Goal: Information Seeking & Learning: Understand process/instructions

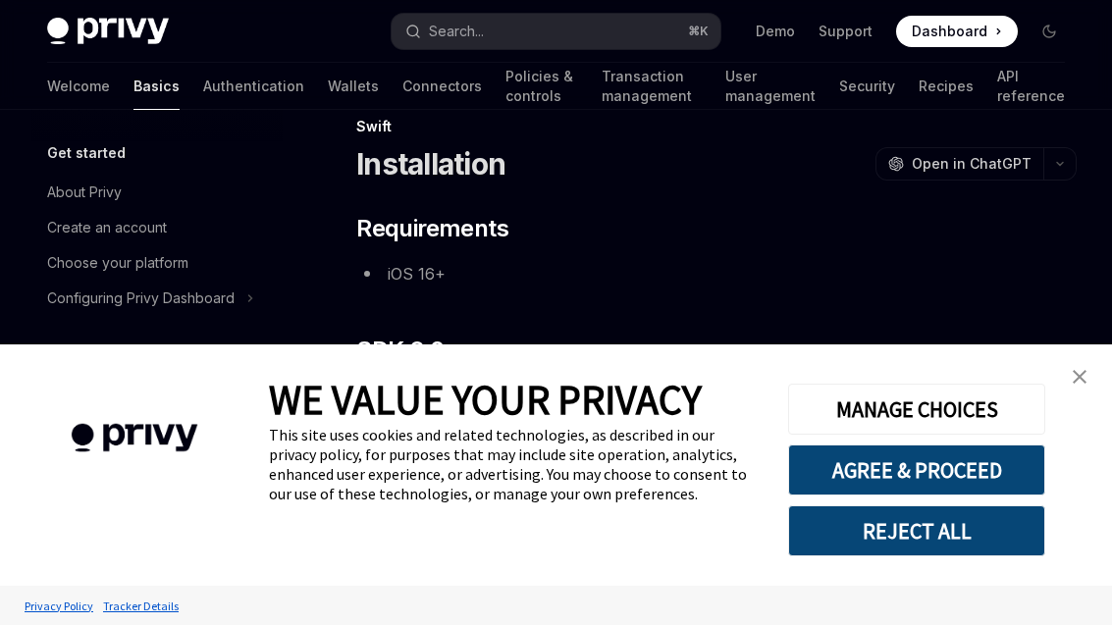
scroll to position [44, 0]
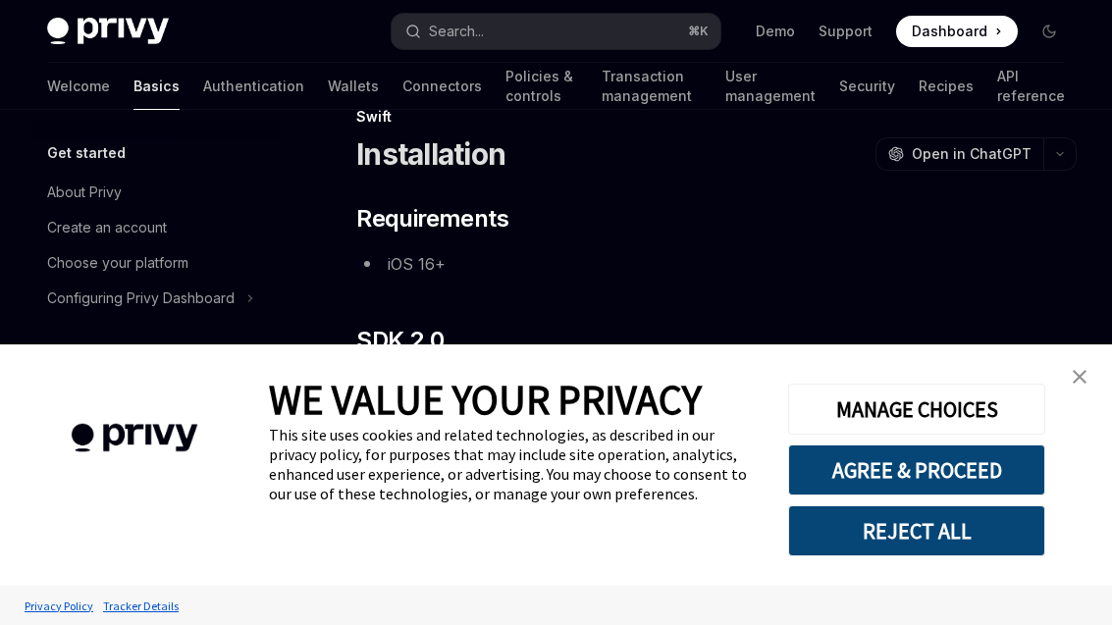
click at [1083, 384] on img "close banner" at bounding box center [1080, 377] width 14 height 14
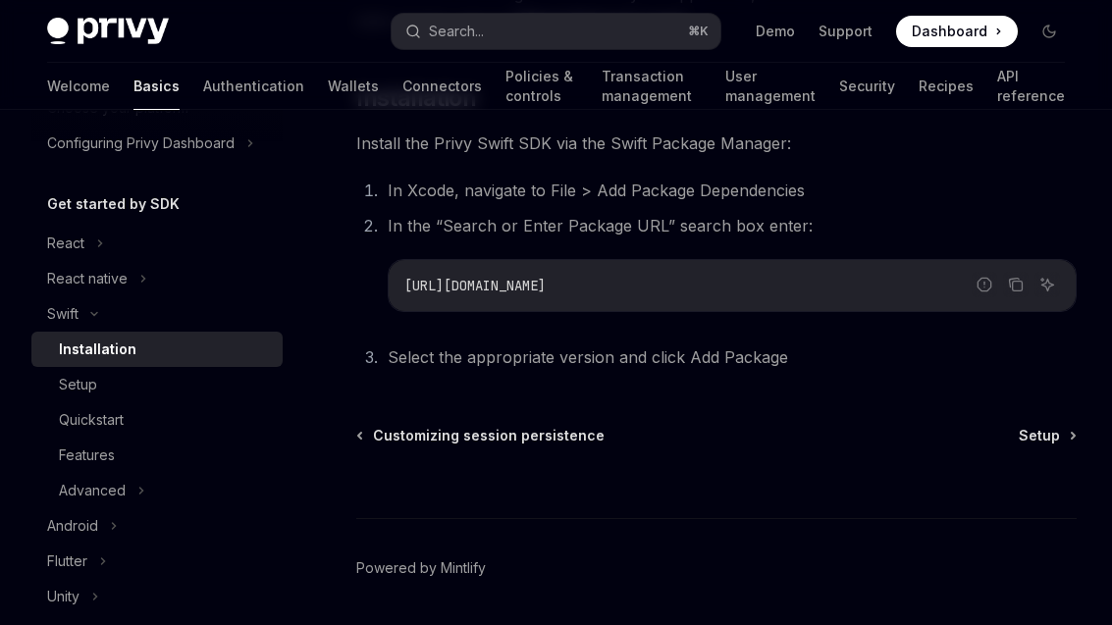
scroll to position [161, 0]
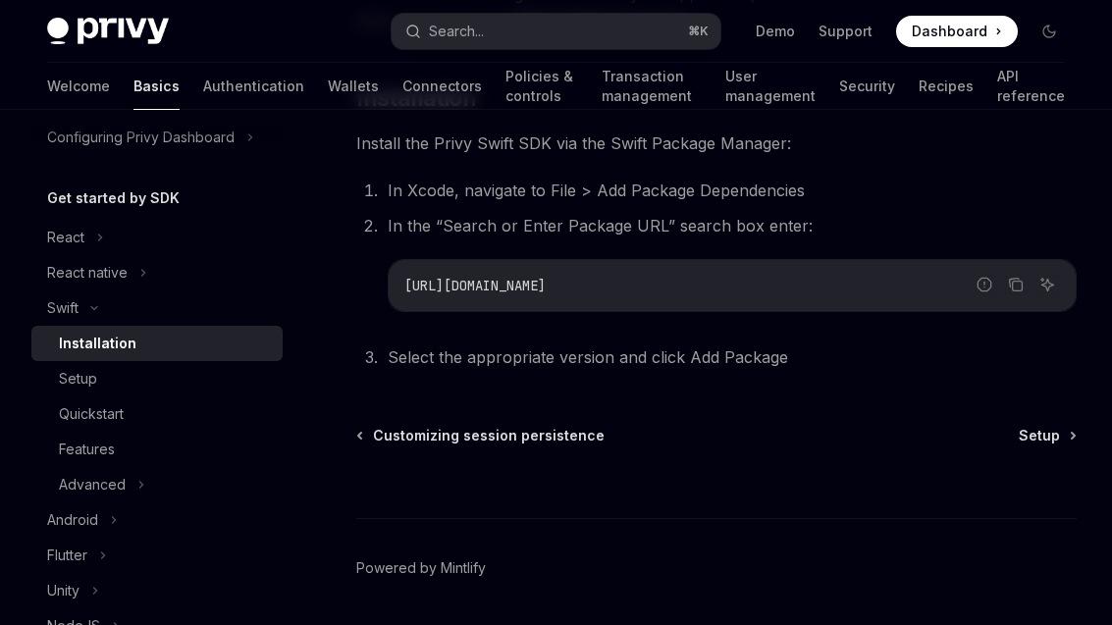
click at [195, 389] on div "Setup" at bounding box center [165, 379] width 212 height 24
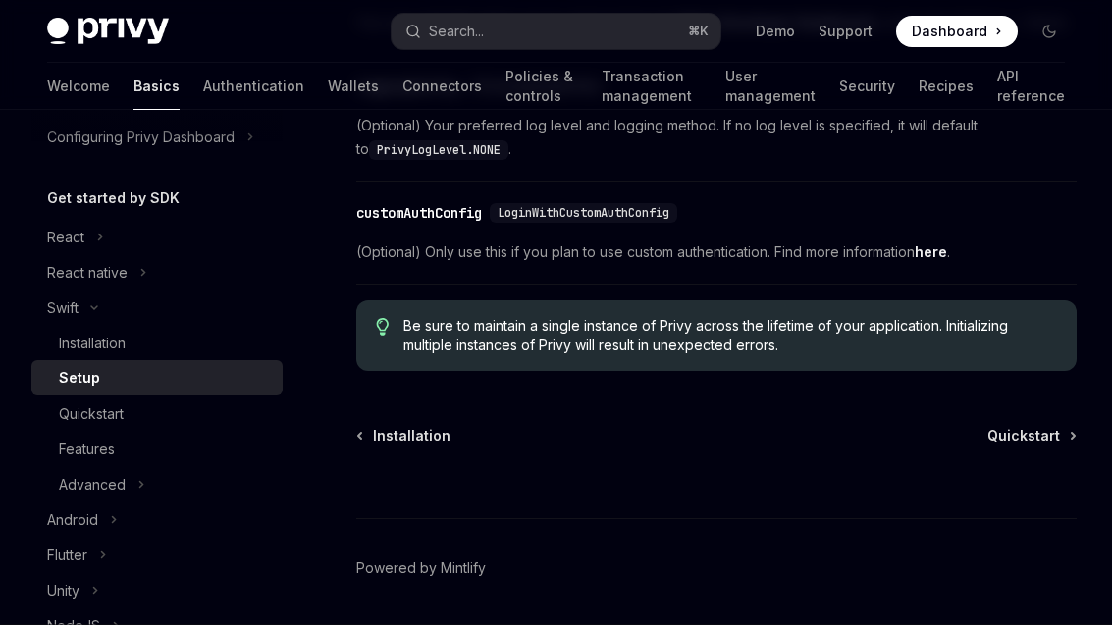
scroll to position [1261, 0]
click at [212, 418] on div "Quickstart" at bounding box center [165, 415] width 212 height 24
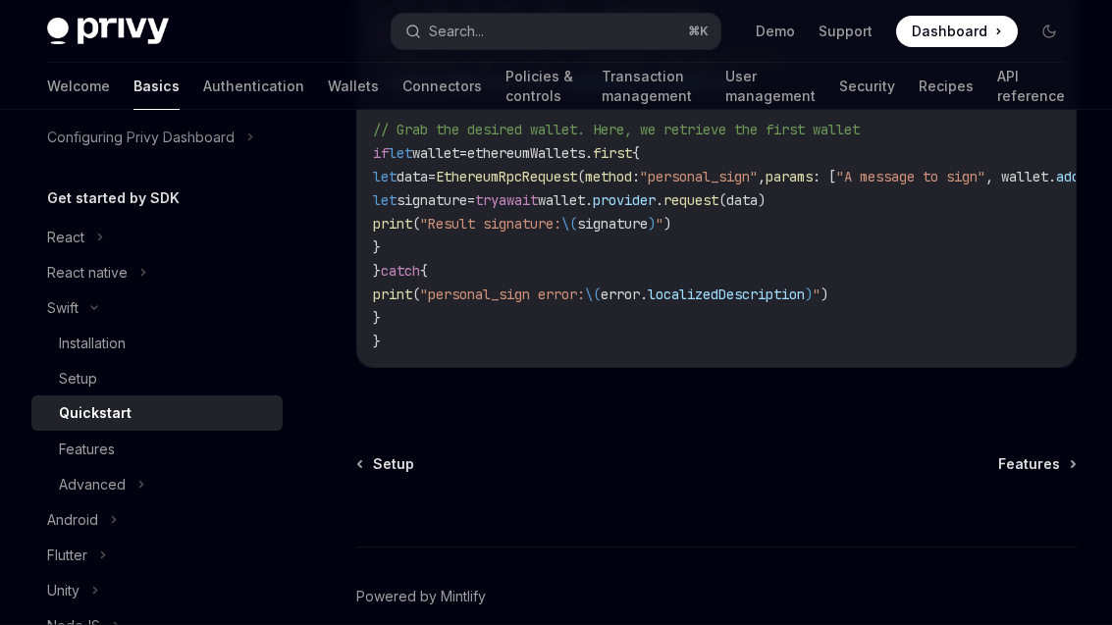
scroll to position [4154, 0]
click at [139, 458] on div "Features" at bounding box center [165, 450] width 212 height 24
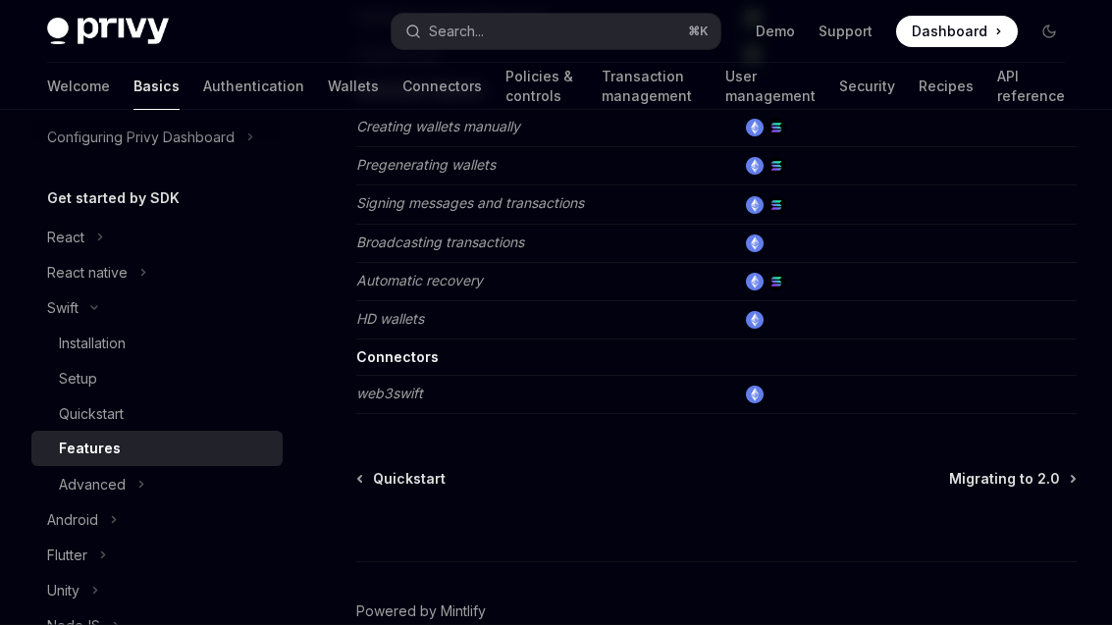
scroll to position [518, 0]
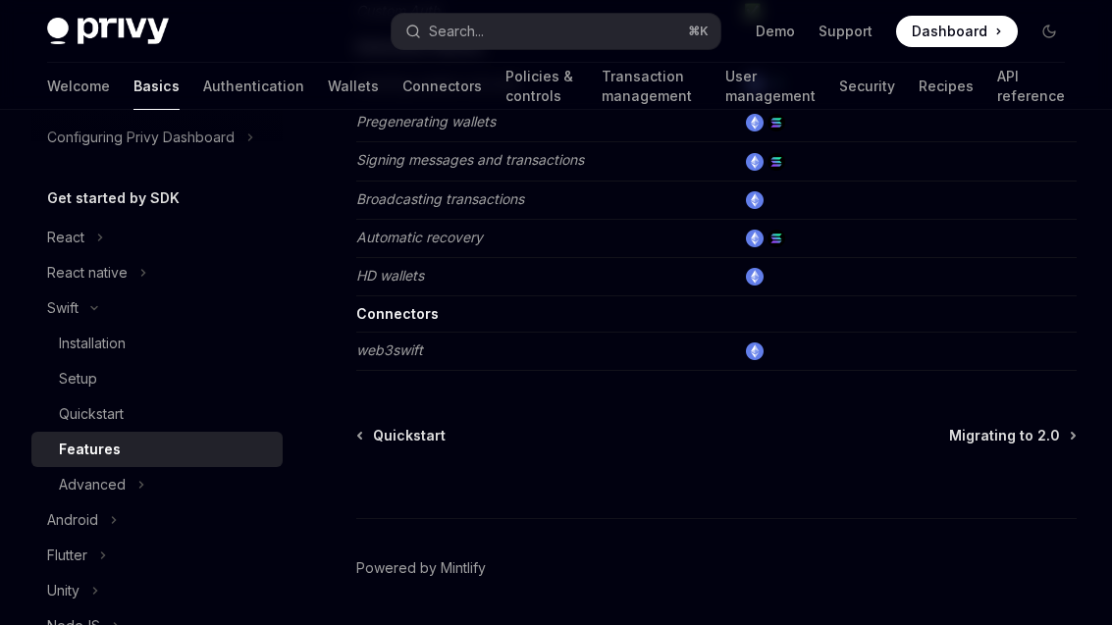
click at [420, 357] on em "web3swift" at bounding box center [389, 350] width 67 height 17
click at [154, 485] on button "Advanced" at bounding box center [156, 484] width 251 height 35
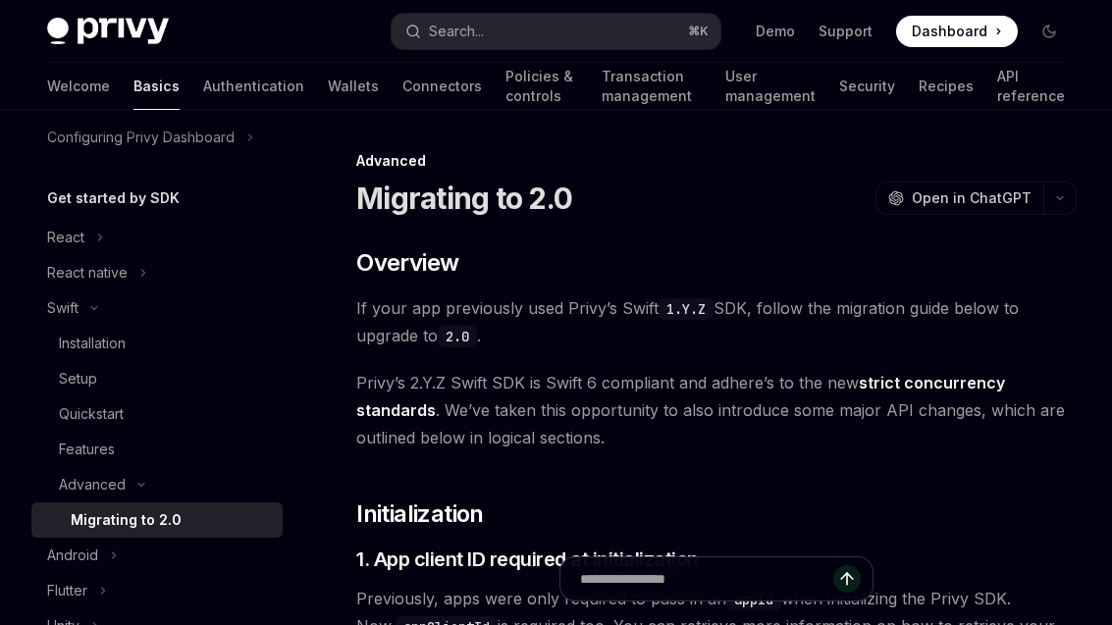
click at [171, 516] on div "Migrating to 2.0" at bounding box center [126, 521] width 111 height 24
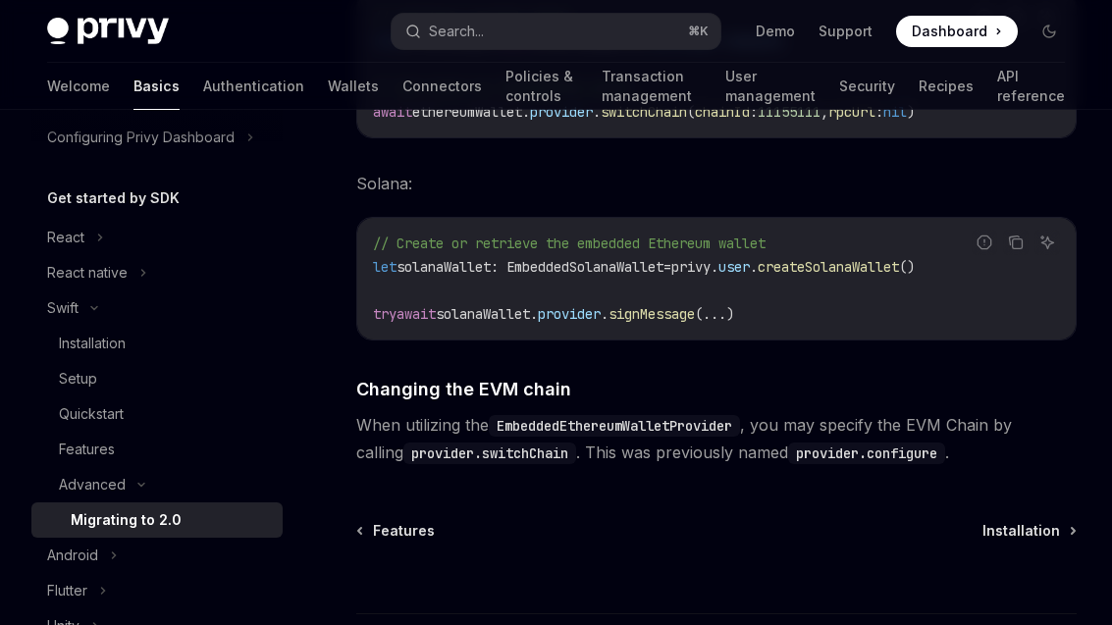
scroll to position [8667, 0]
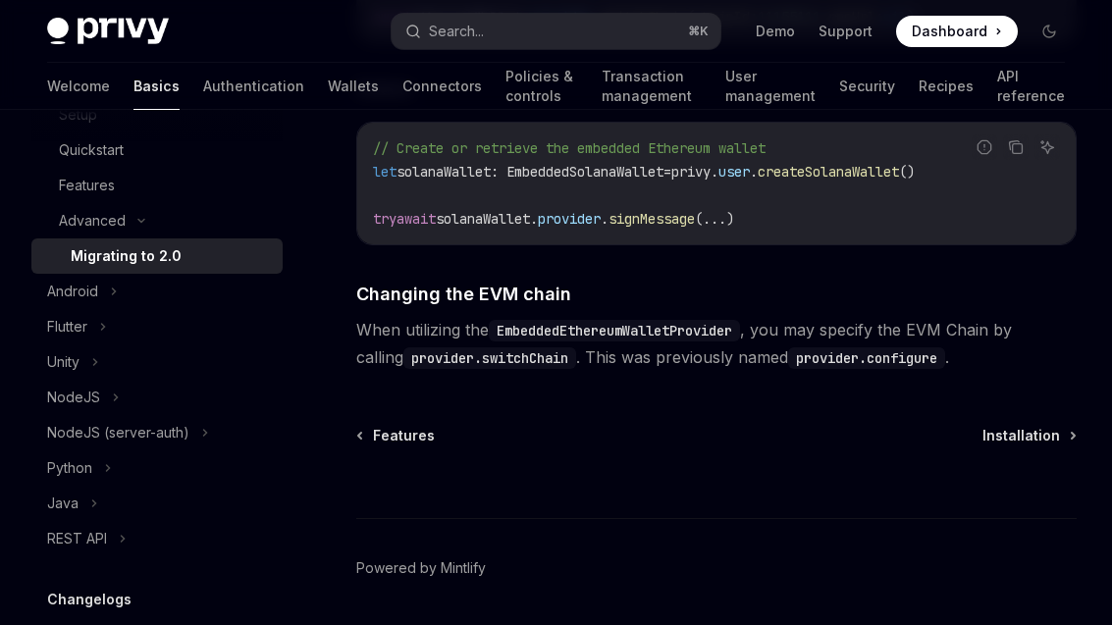
scroll to position [428, 0]
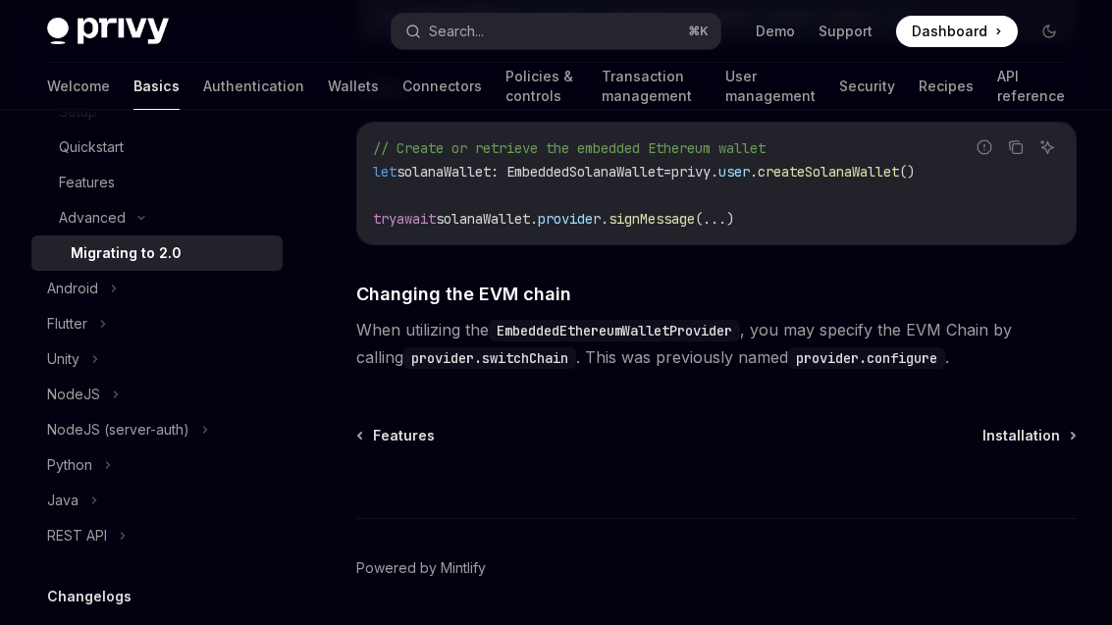
click at [116, 334] on button "Flutter" at bounding box center [156, 323] width 251 height 35
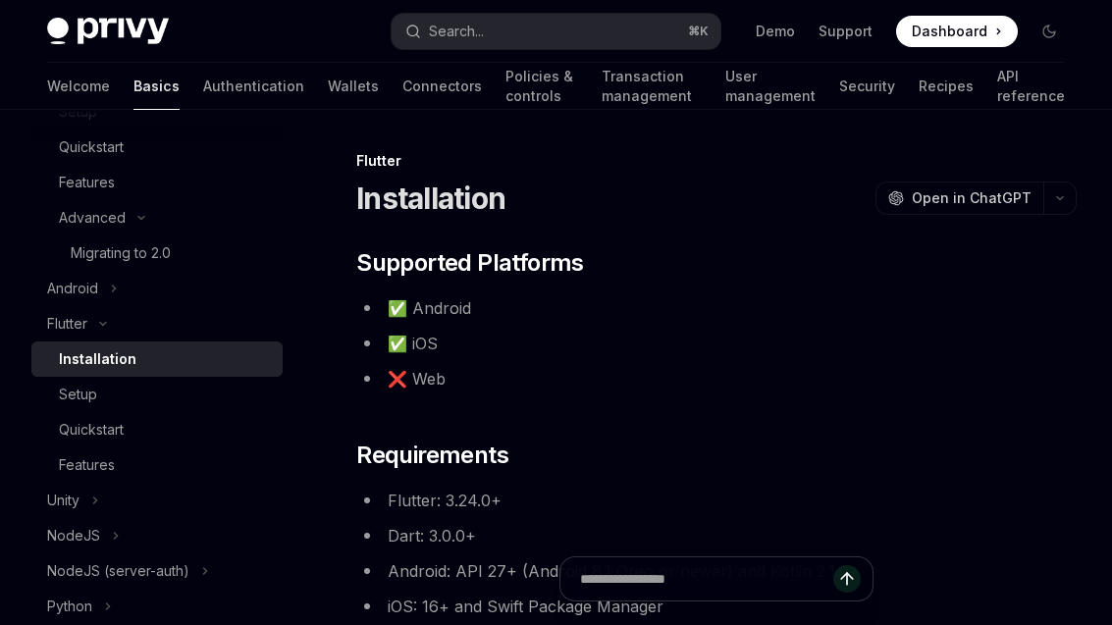
click at [138, 442] on link "Quickstart" at bounding box center [156, 429] width 251 height 35
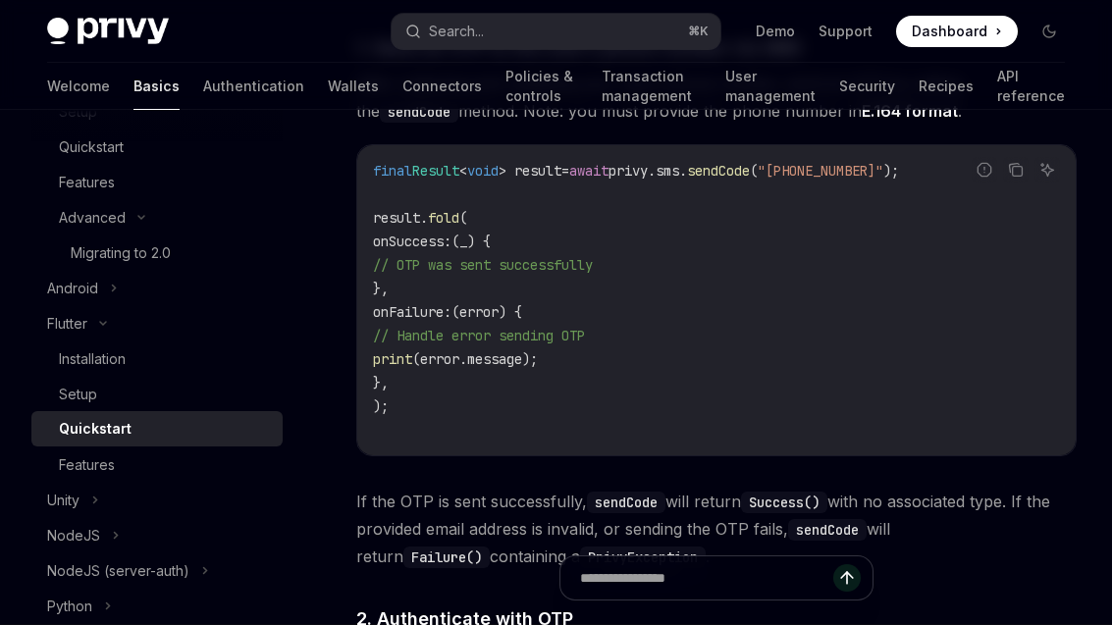
scroll to position [1117, 0]
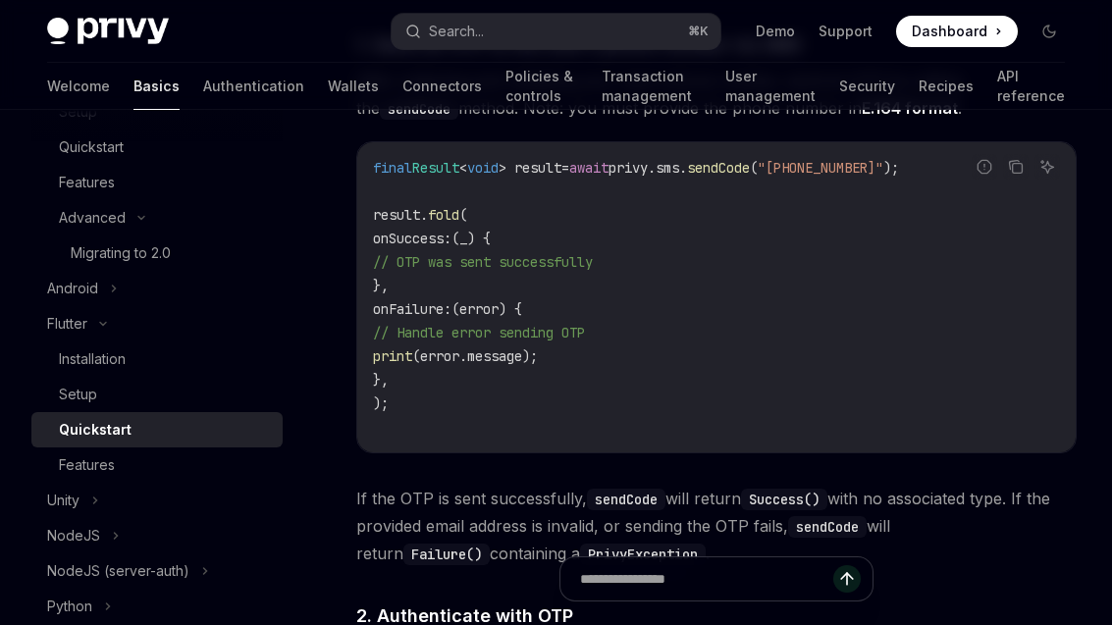
type textarea "*"
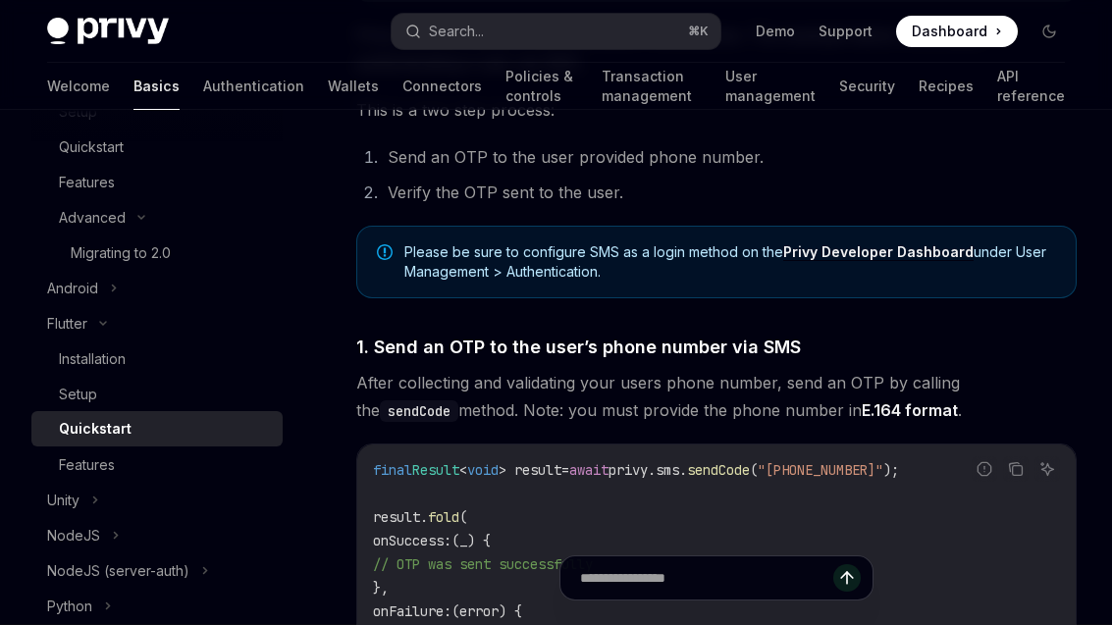
scroll to position [568, 0]
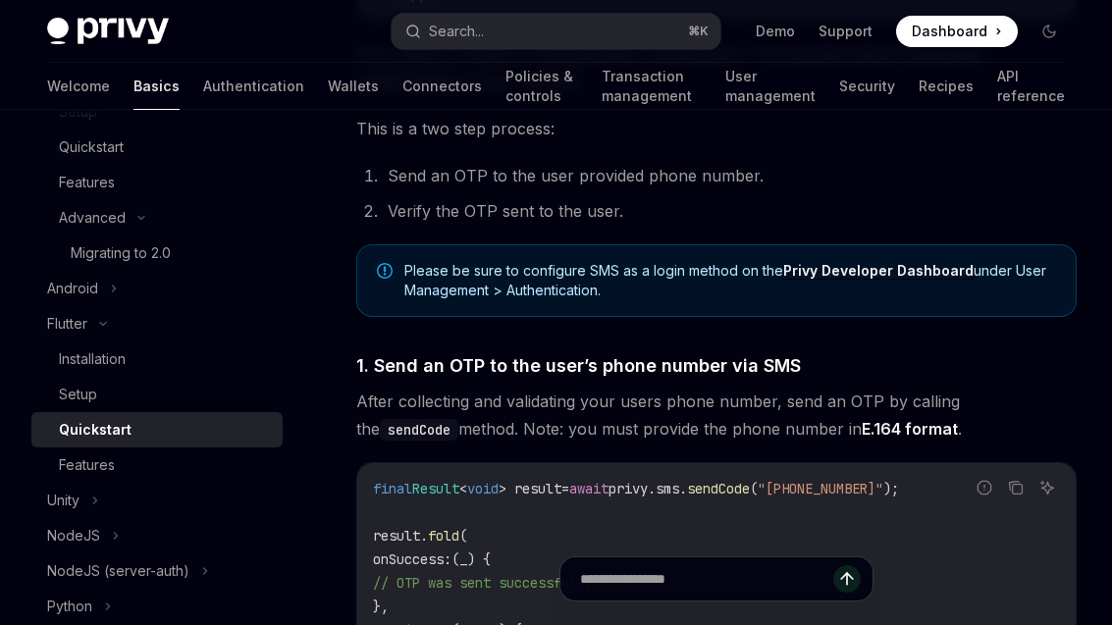
click at [624, 39] on button "Search... ⌘ K" at bounding box center [556, 31] width 329 height 35
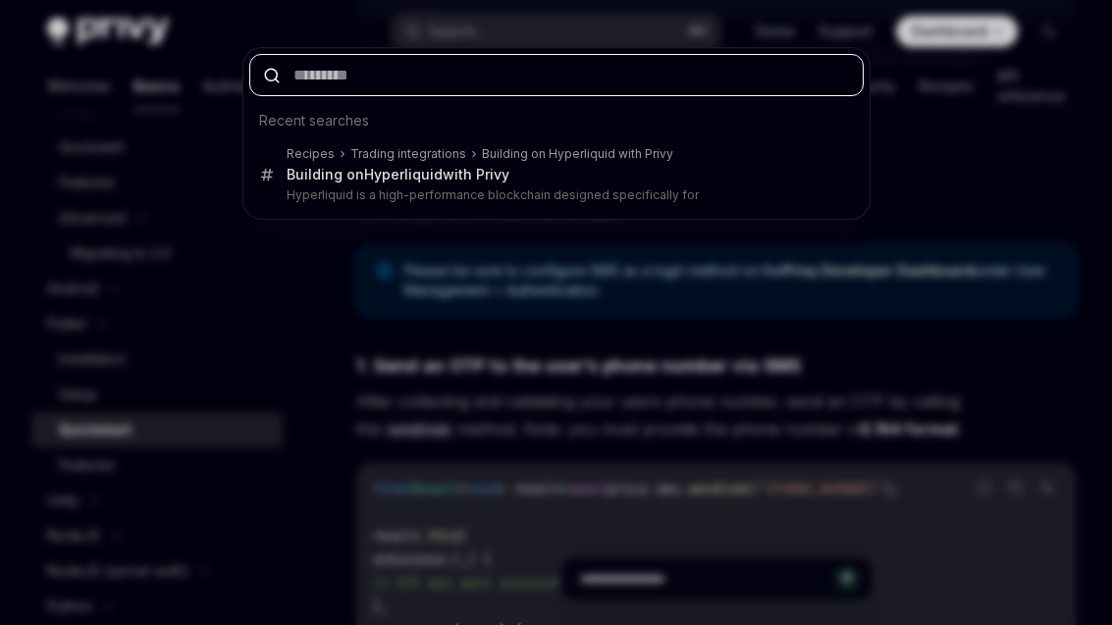
click at [498, 70] on input "text" at bounding box center [556, 75] width 615 height 42
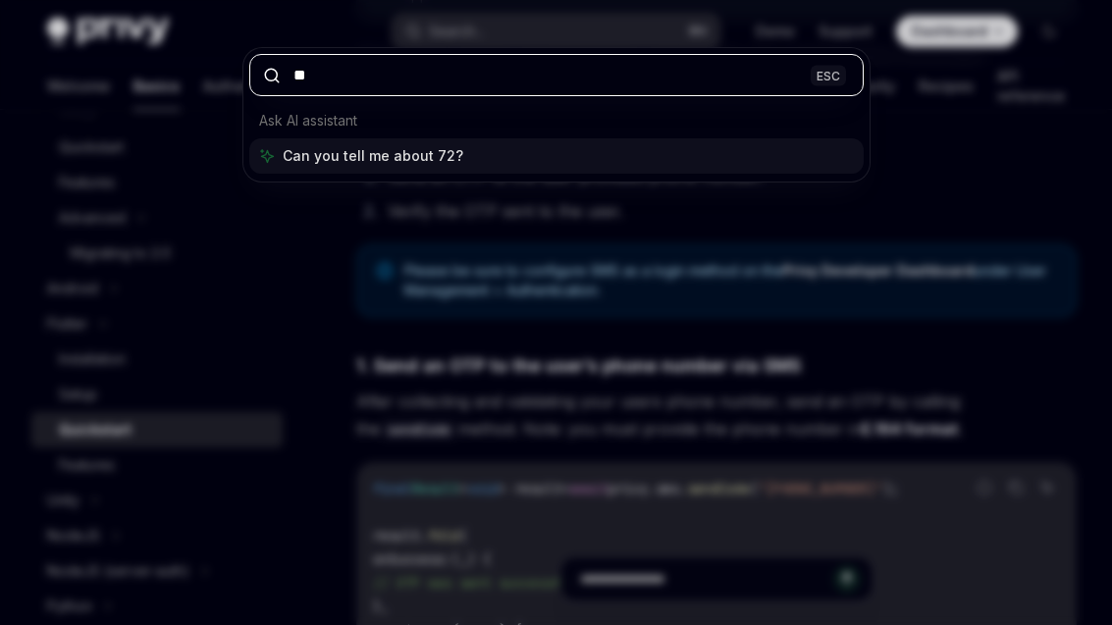
type input "***"
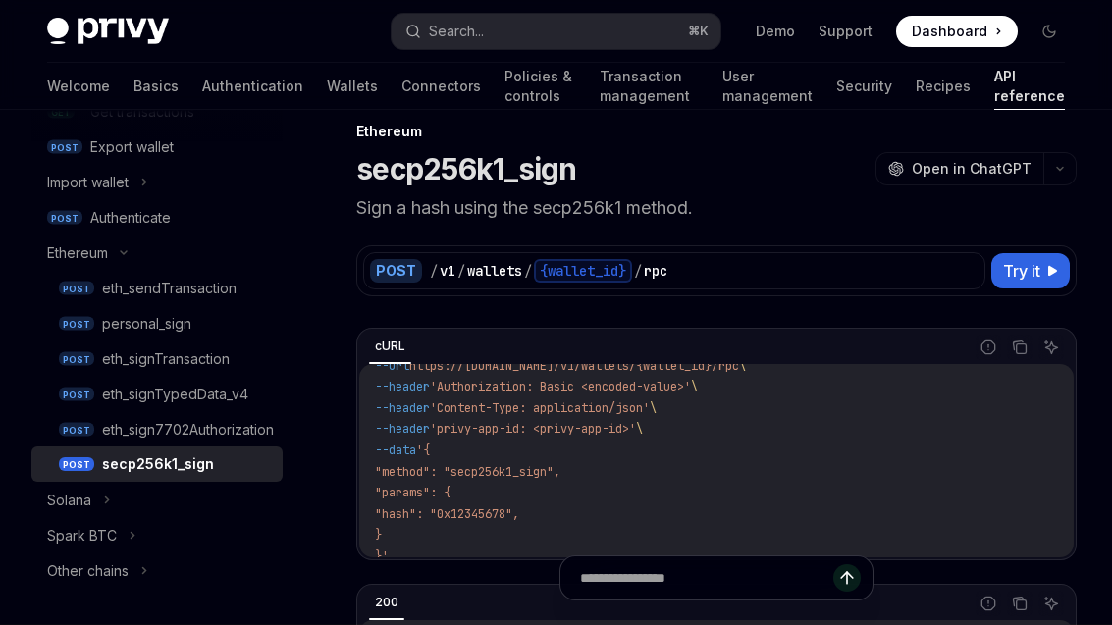
scroll to position [30, 0]
click at [247, 403] on div "eth_signTypedData_v4" at bounding box center [175, 395] width 146 height 24
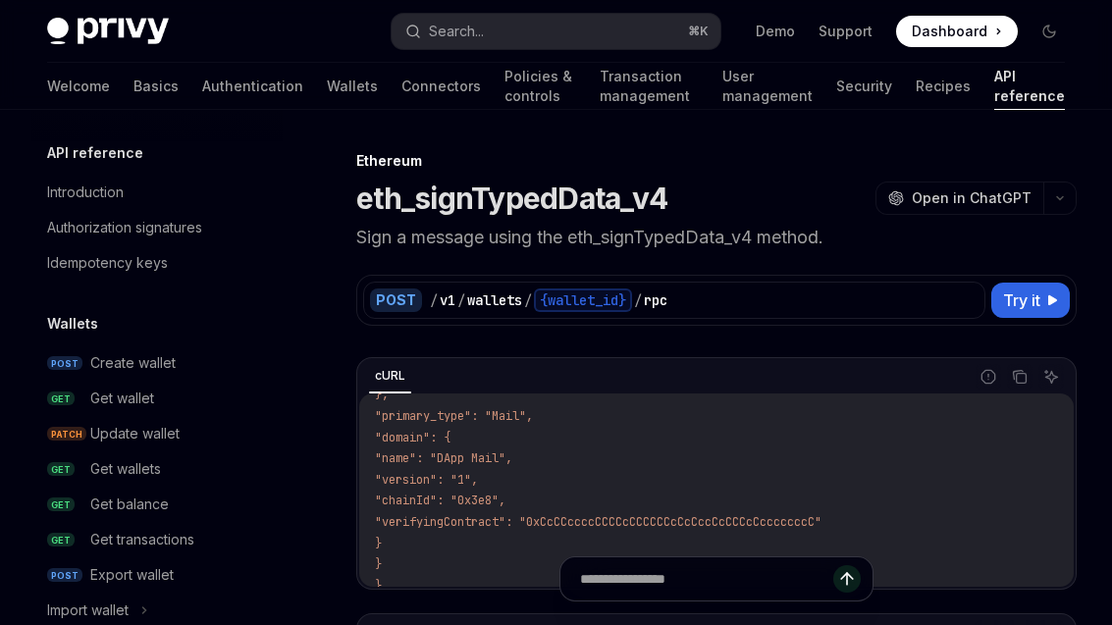
click at [296, 76] on div "Welcome Basics Authentication Wallets Connectors Policies & controls Transactio…" at bounding box center [556, 86] width 1018 height 47
click at [327, 82] on link "Wallets" at bounding box center [352, 86] width 51 height 47
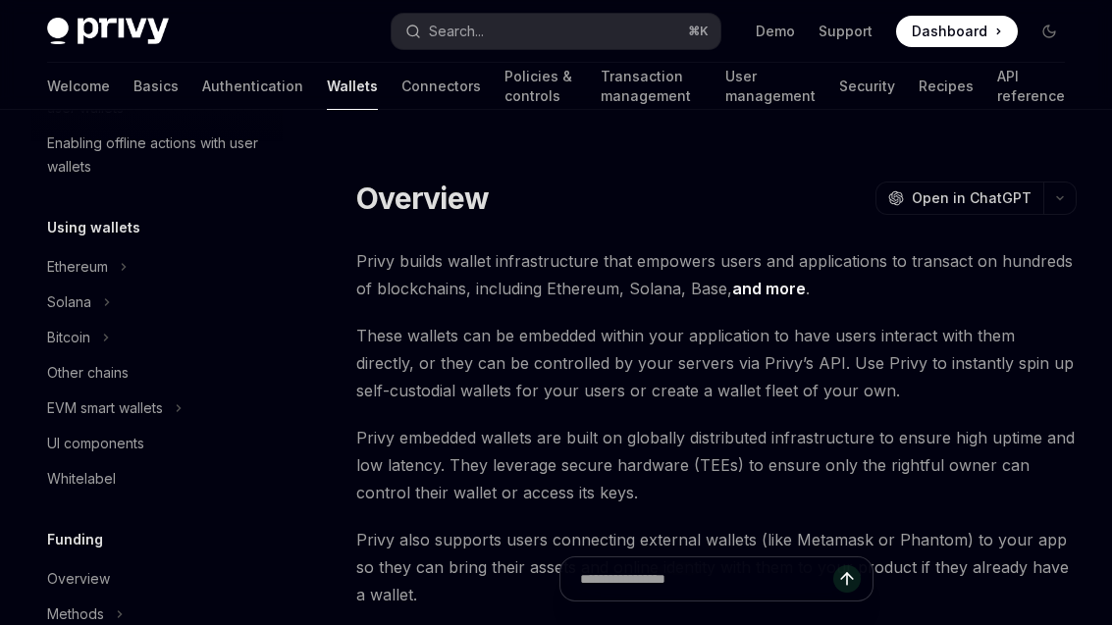
scroll to position [399, 0]
click at [117, 257] on button "Ethereum" at bounding box center [156, 264] width 251 height 35
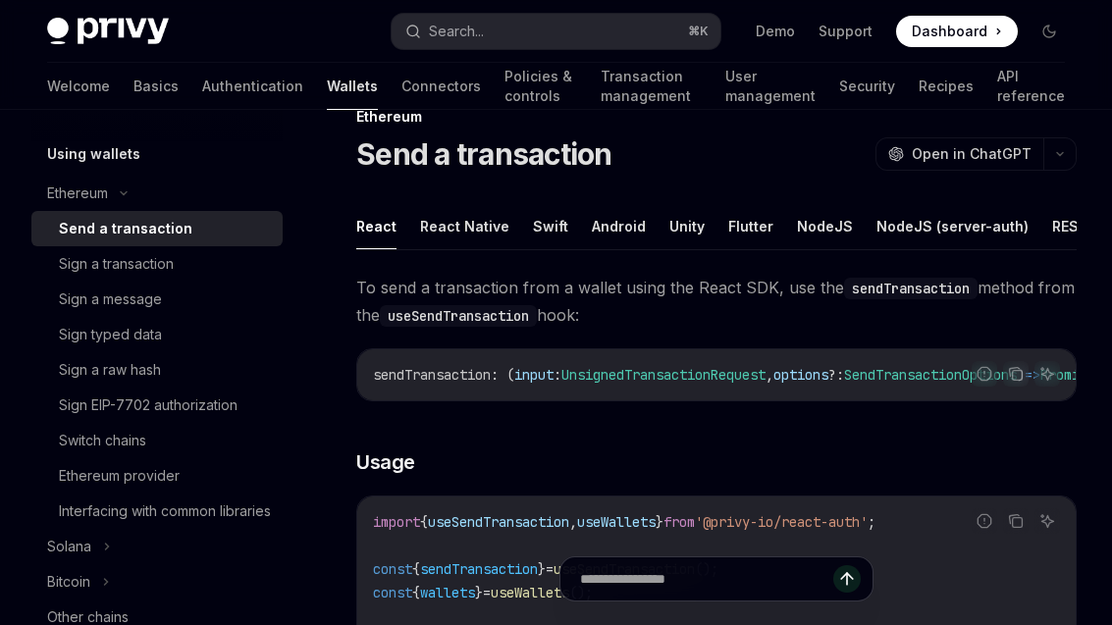
scroll to position [70, 0]
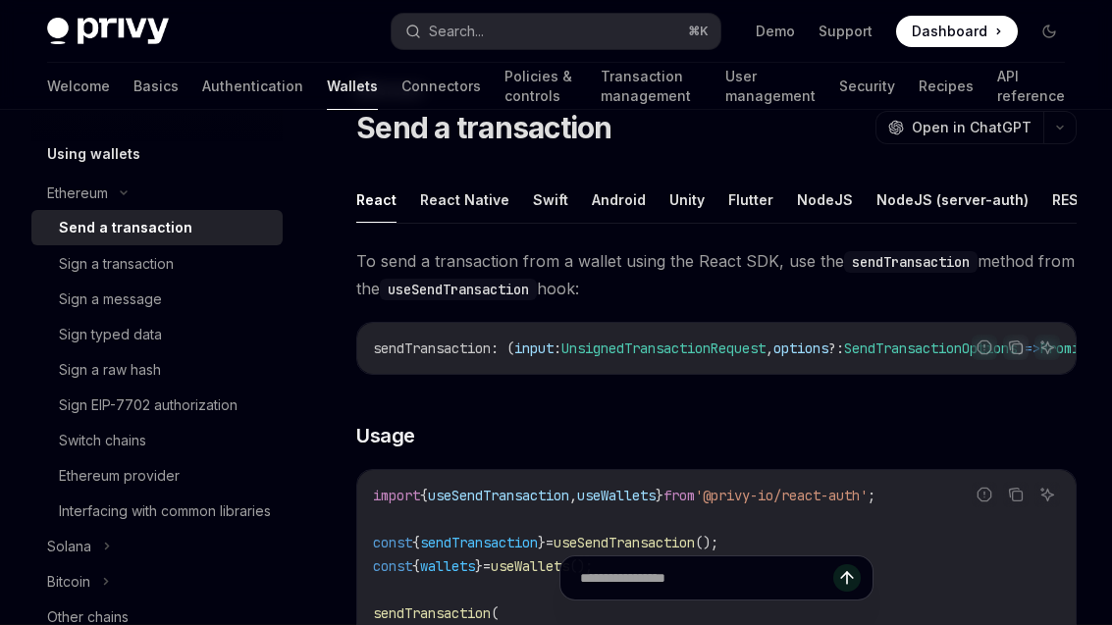
click at [545, 197] on button "Swift" at bounding box center [550, 201] width 35 height 46
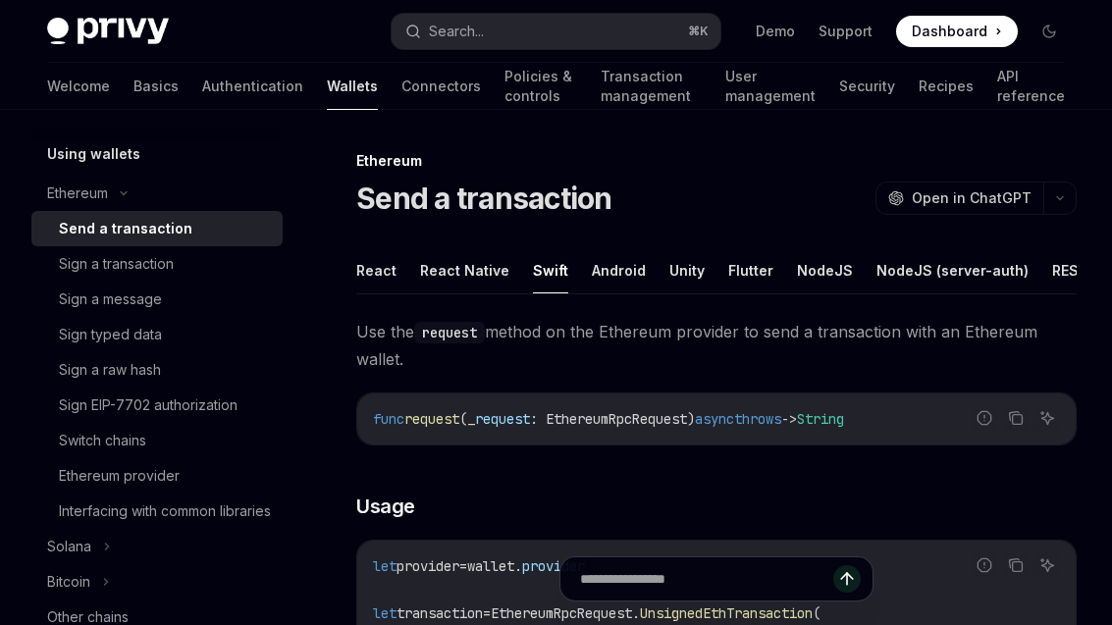
click at [385, 273] on button "React" at bounding box center [376, 270] width 40 height 46
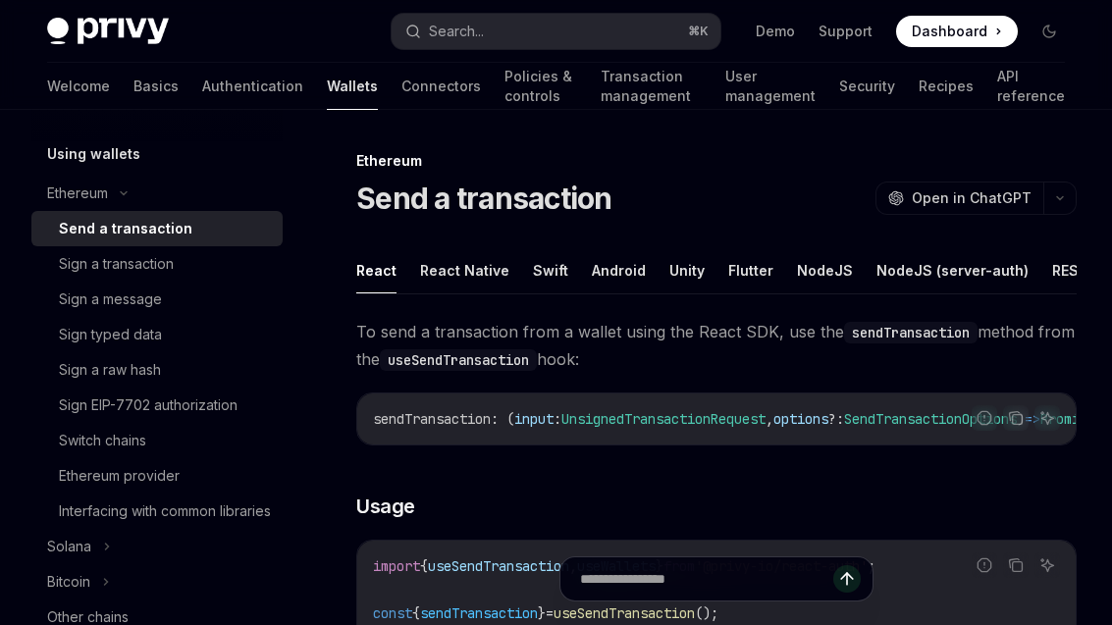
click at [191, 284] on link "Sign a message" at bounding box center [156, 299] width 251 height 35
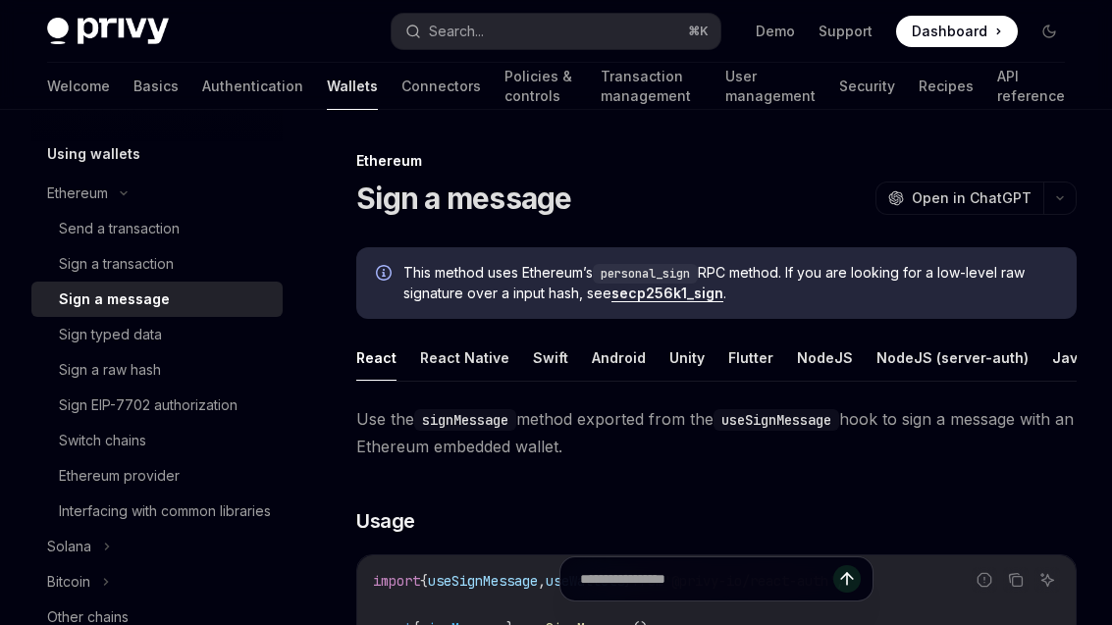
click at [182, 272] on div "Sign a transaction" at bounding box center [165, 264] width 212 height 24
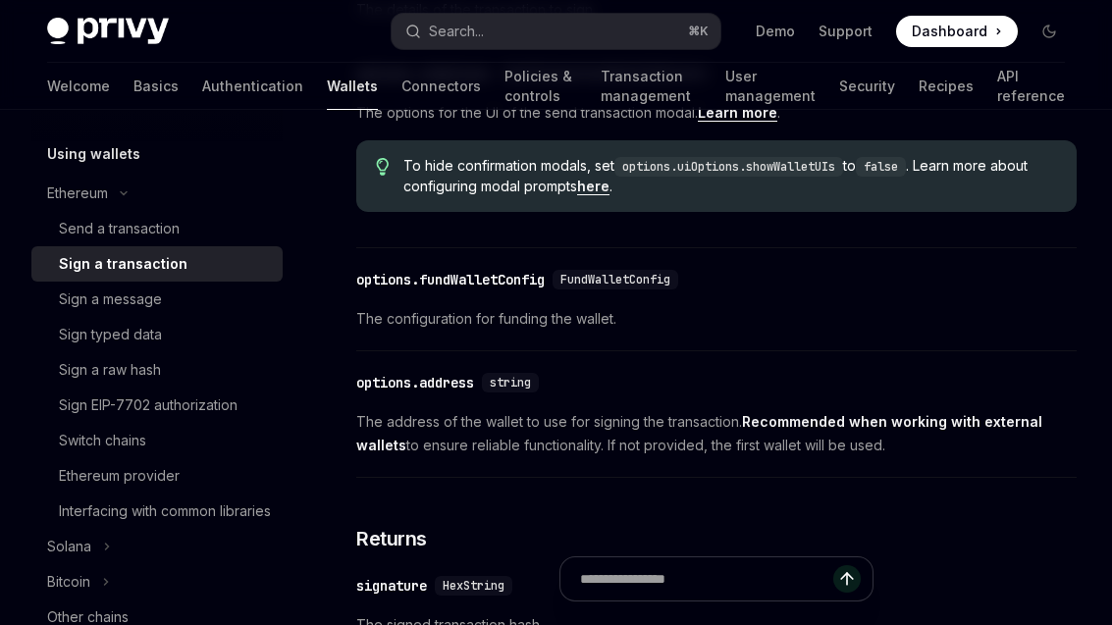
scroll to position [1035, 0]
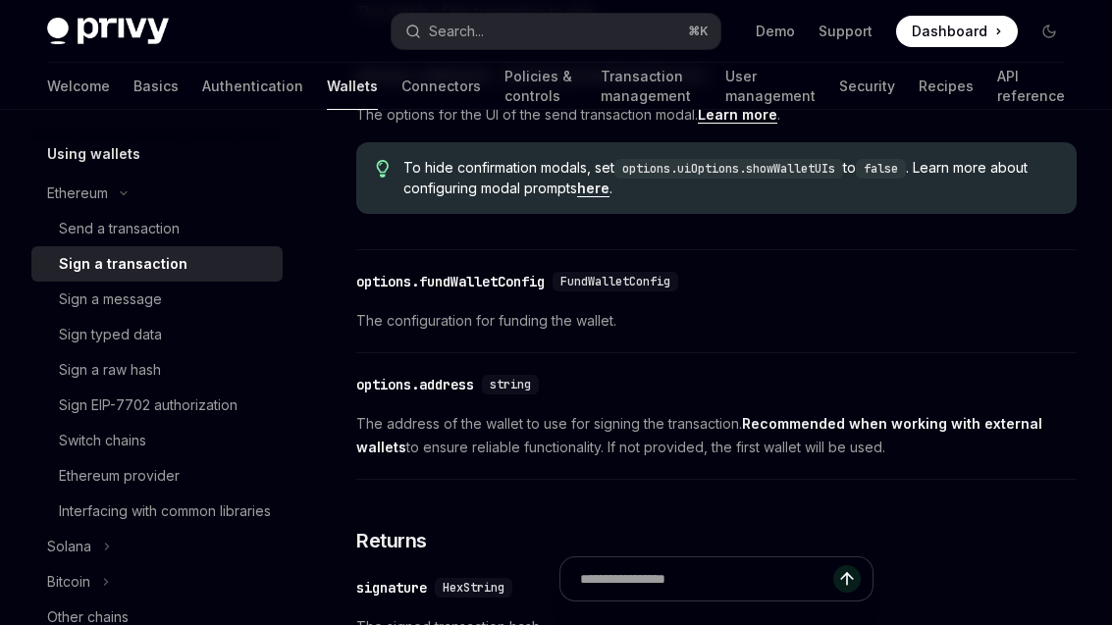
click at [170, 301] on div "Sign a message" at bounding box center [165, 300] width 212 height 24
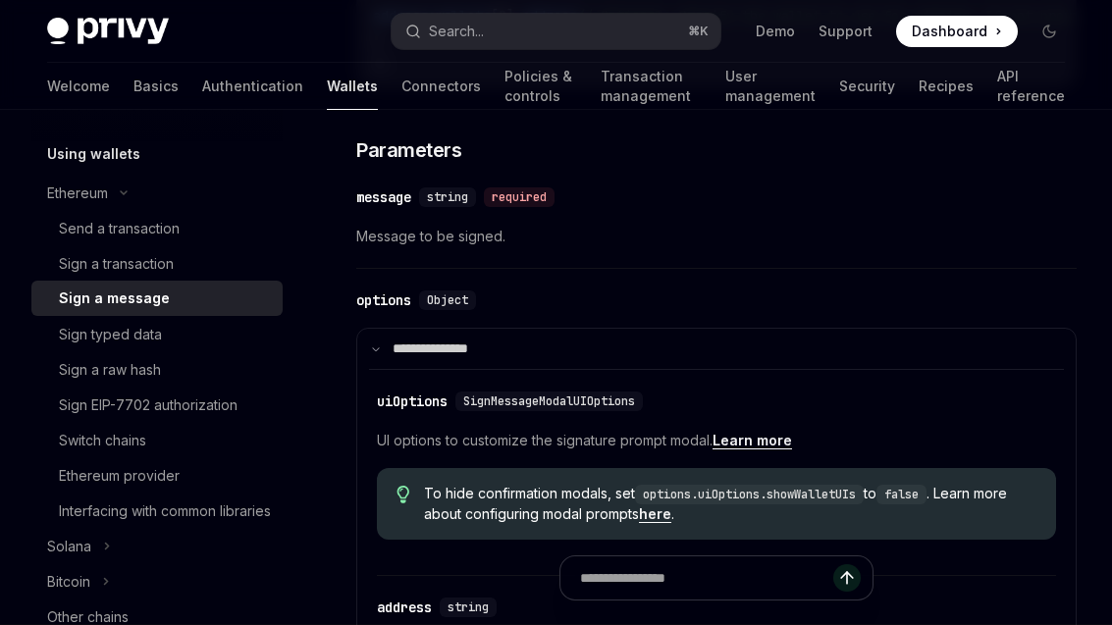
scroll to position [872, 0]
click at [165, 351] on link "Sign typed data" at bounding box center [156, 334] width 251 height 35
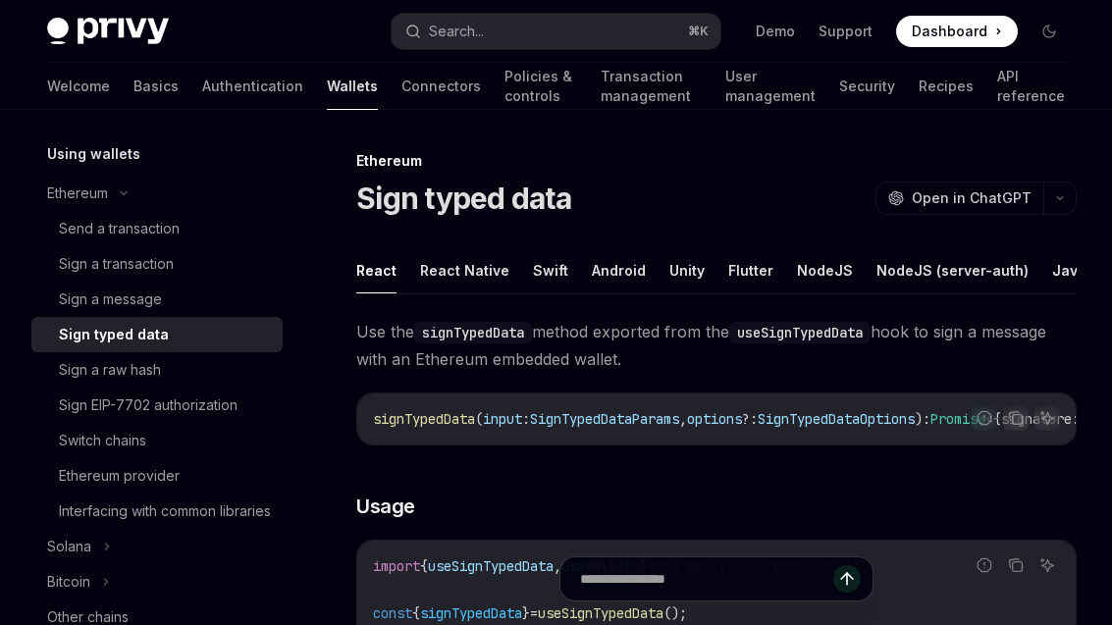
click at [556, 275] on button "Swift" at bounding box center [550, 270] width 35 height 46
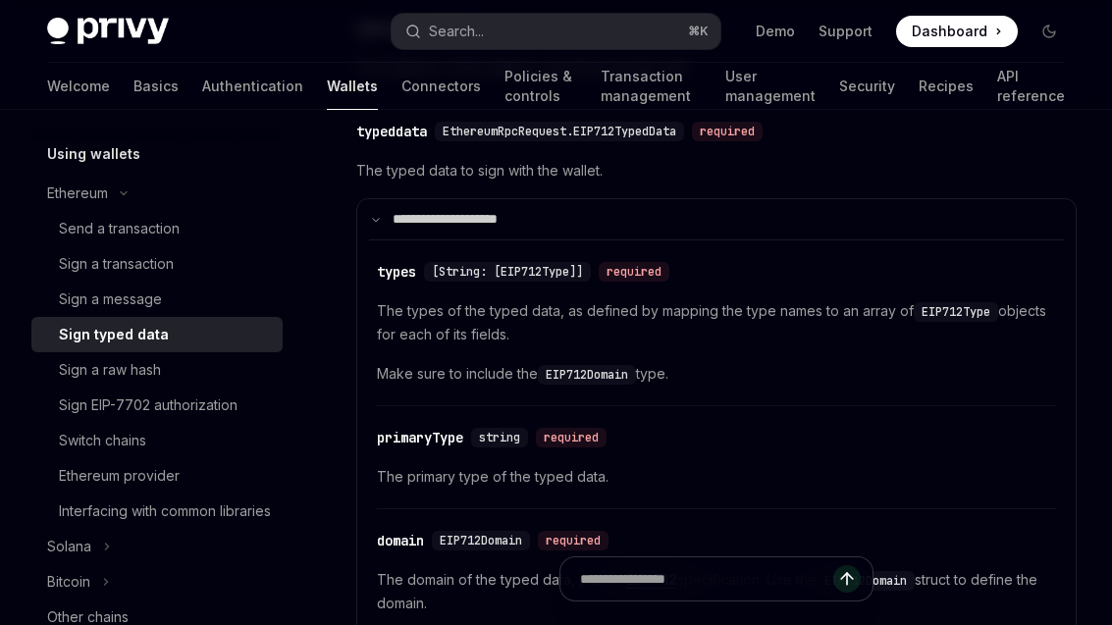
scroll to position [1818, 0]
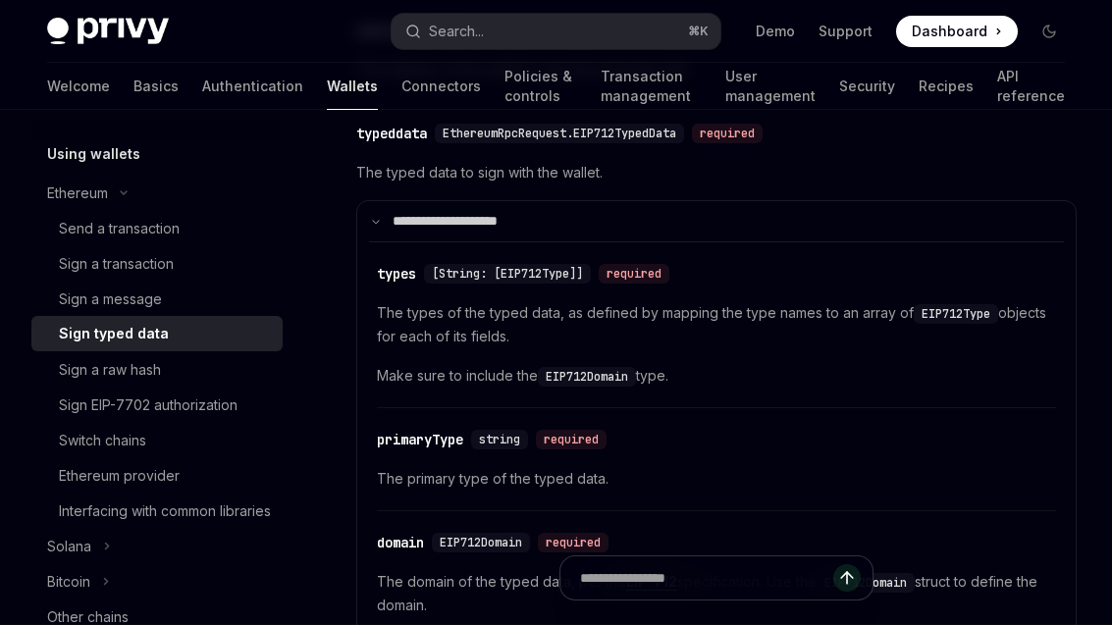
click at [928, 231] on summary "**********" at bounding box center [716, 222] width 719 height 40
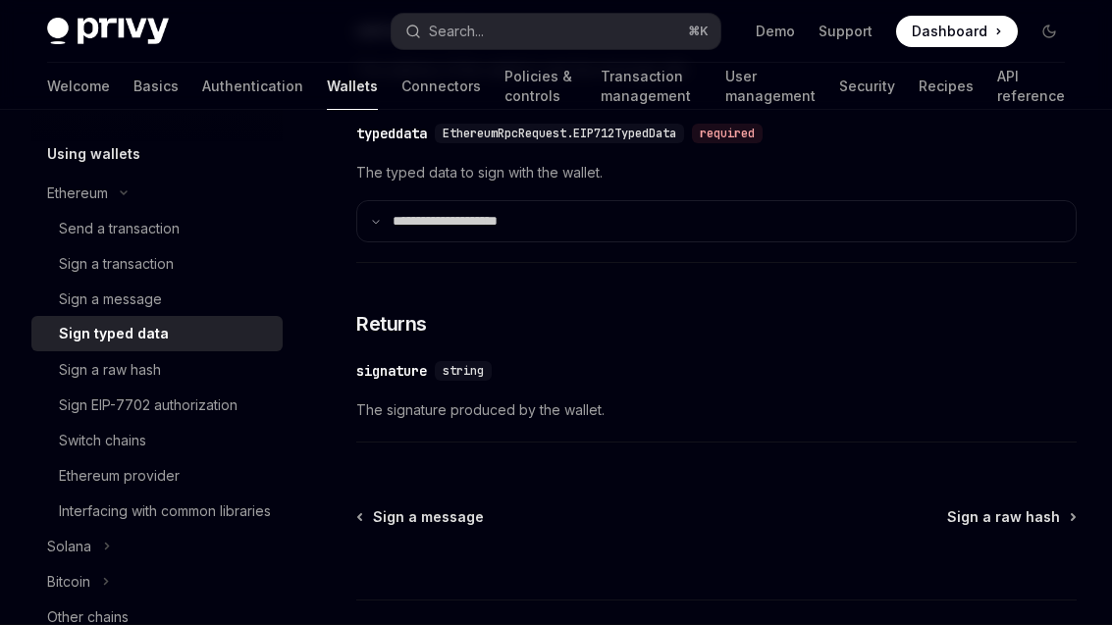
scroll to position [1819, 0]
click at [929, 235] on summary "**********" at bounding box center [716, 221] width 719 height 40
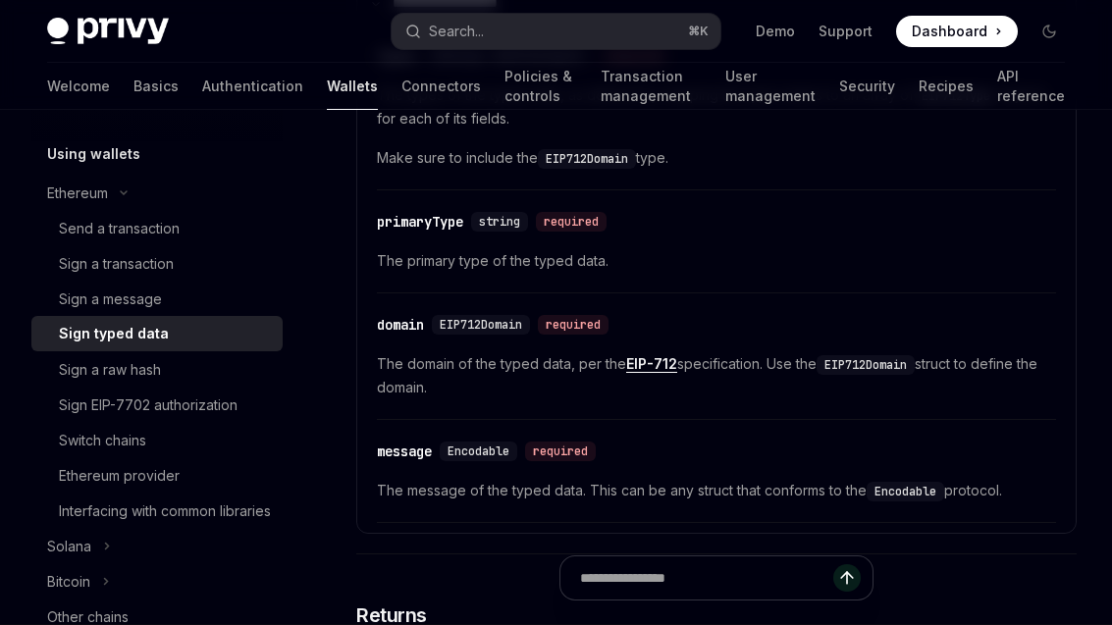
scroll to position [2055, 0]
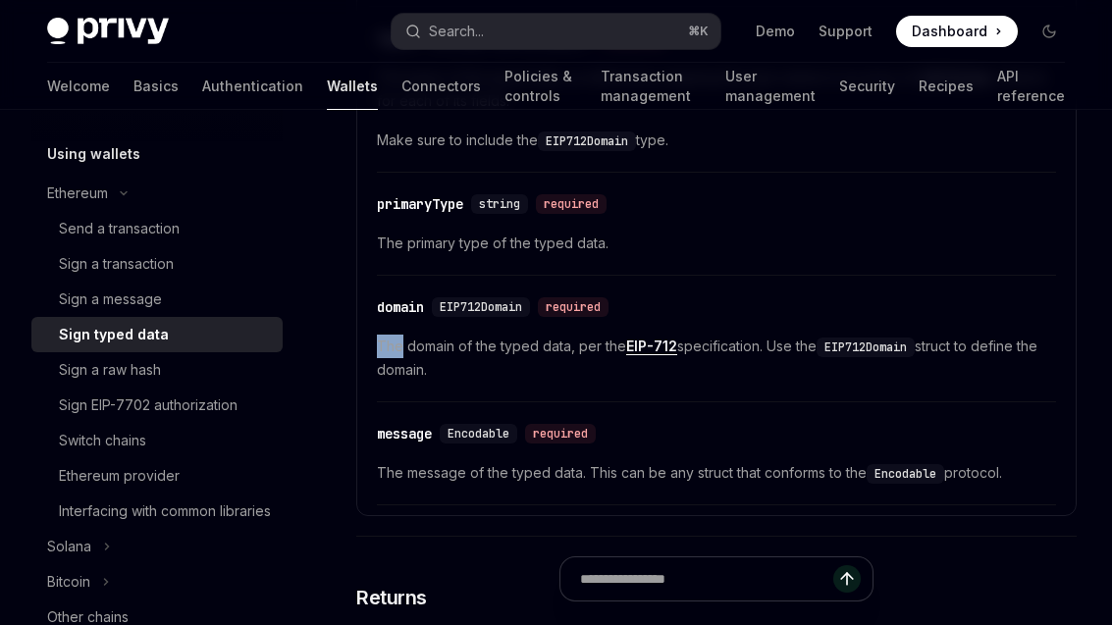
click at [780, 406] on attributesChildren "​ types [String: [EIP712Type]] required The types of the typed data, as defined…" at bounding box center [716, 256] width 695 height 500
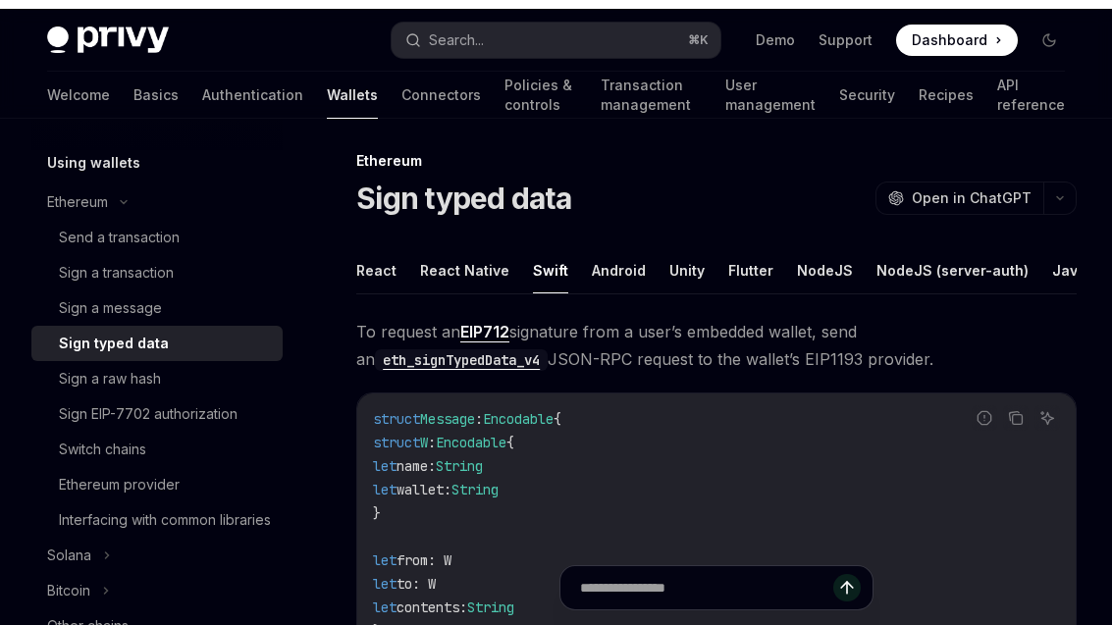
scroll to position [0, 0]
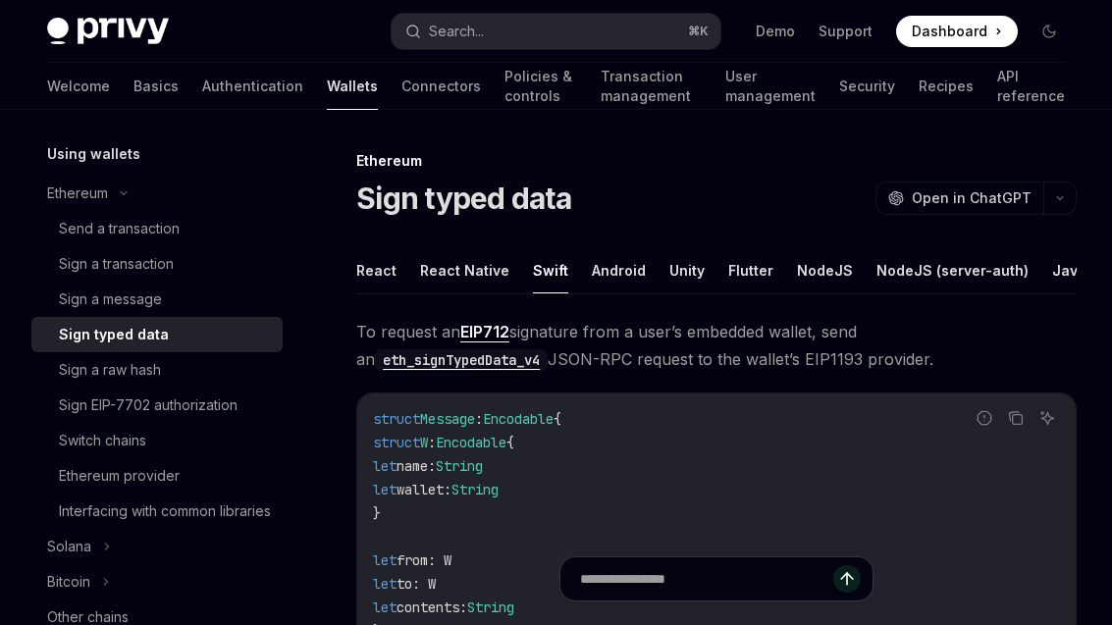
click at [194, 362] on div "Sign a raw hash" at bounding box center [165, 370] width 212 height 24
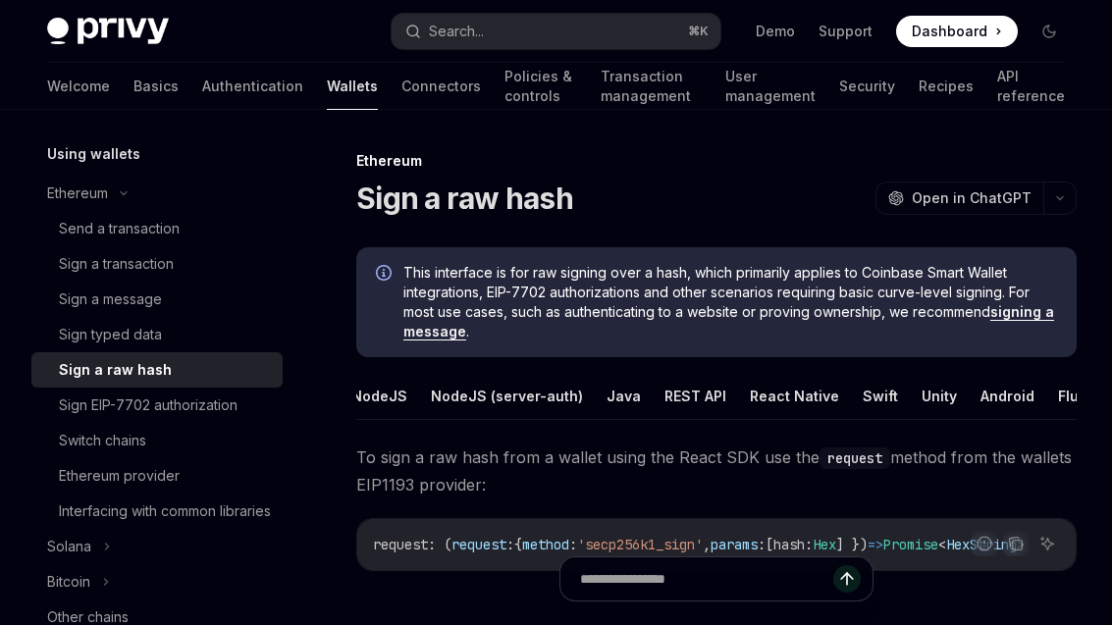
scroll to position [0, 68]
click at [864, 391] on button "Swift" at bounding box center [881, 396] width 35 height 46
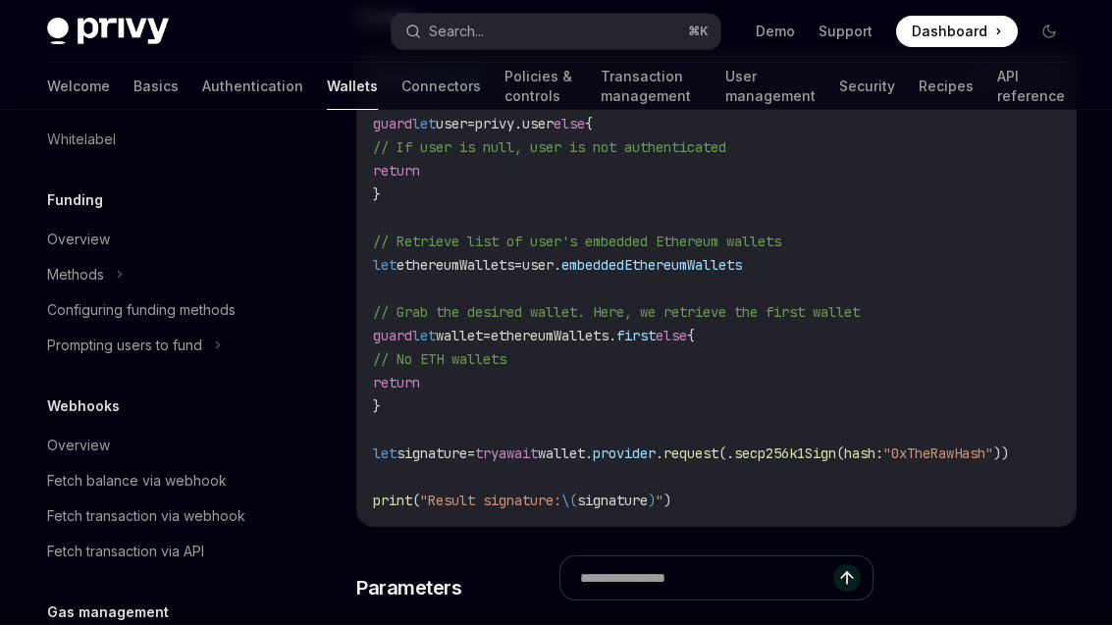
scroll to position [1055, 0]
click at [120, 286] on icon at bounding box center [120, 274] width 8 height 24
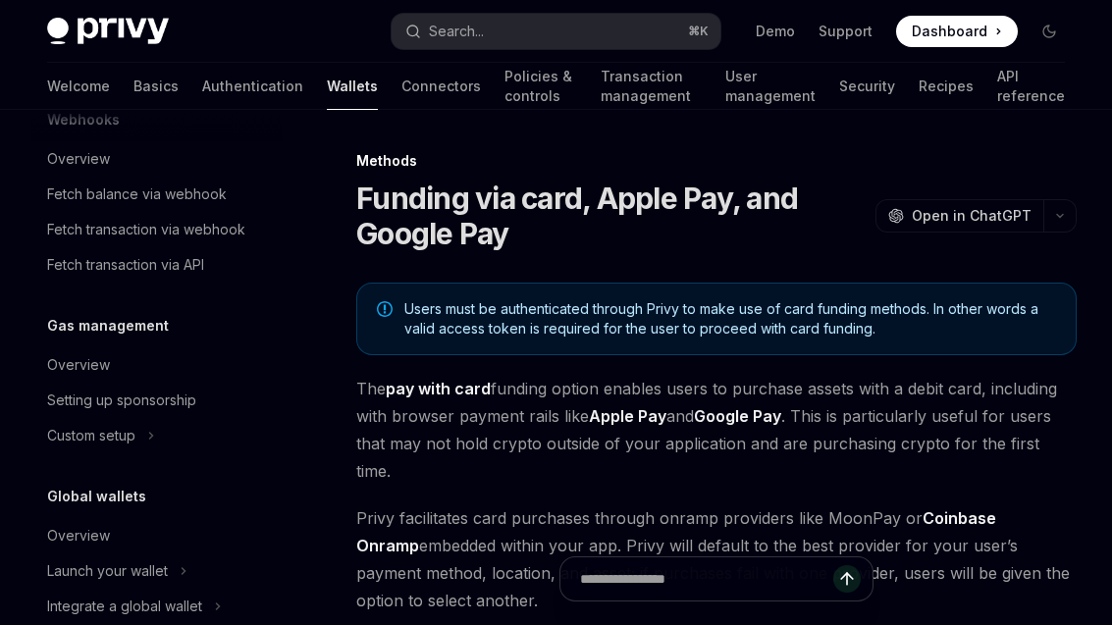
scroll to position [1505, 0]
click at [182, 584] on icon at bounding box center [184, 573] width 8 height 24
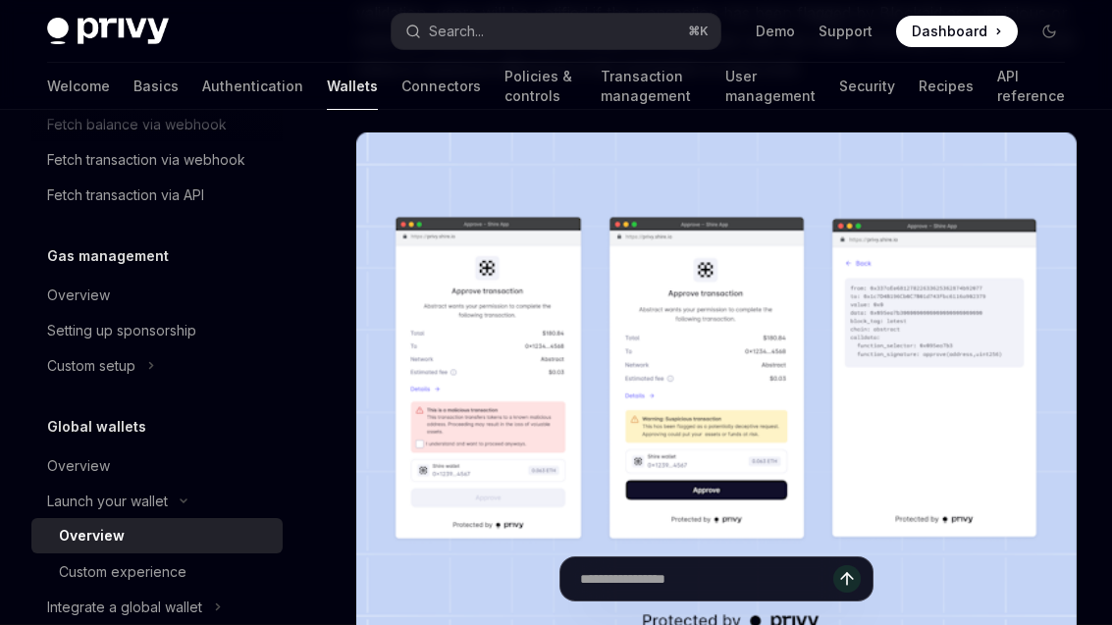
scroll to position [1028, 0]
click at [215, 555] on link "Overview" at bounding box center [156, 536] width 251 height 35
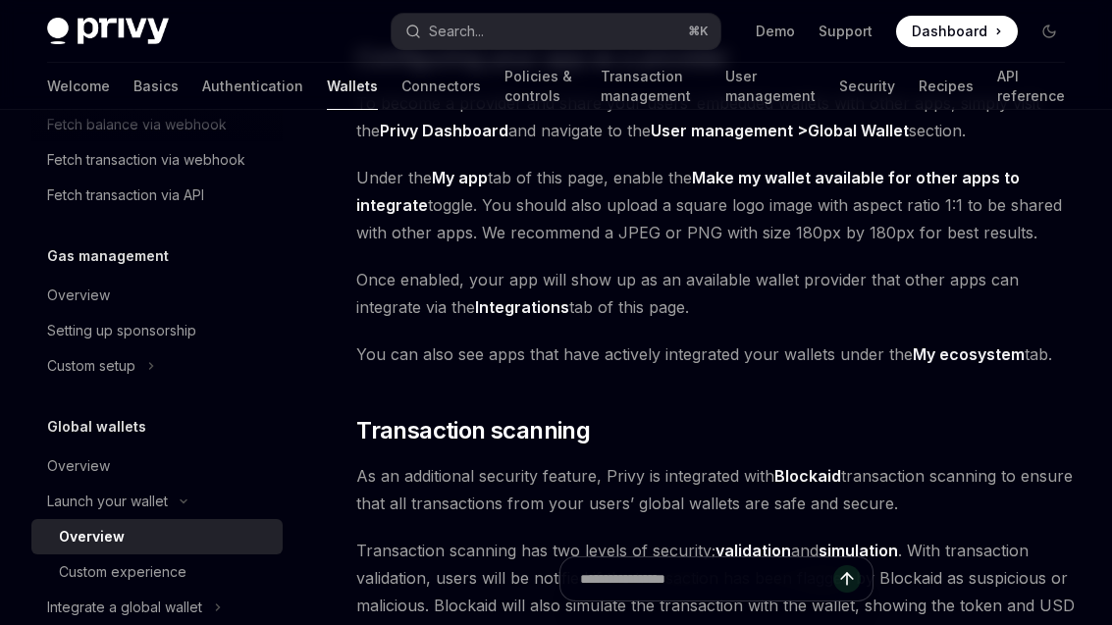
scroll to position [238, 0]
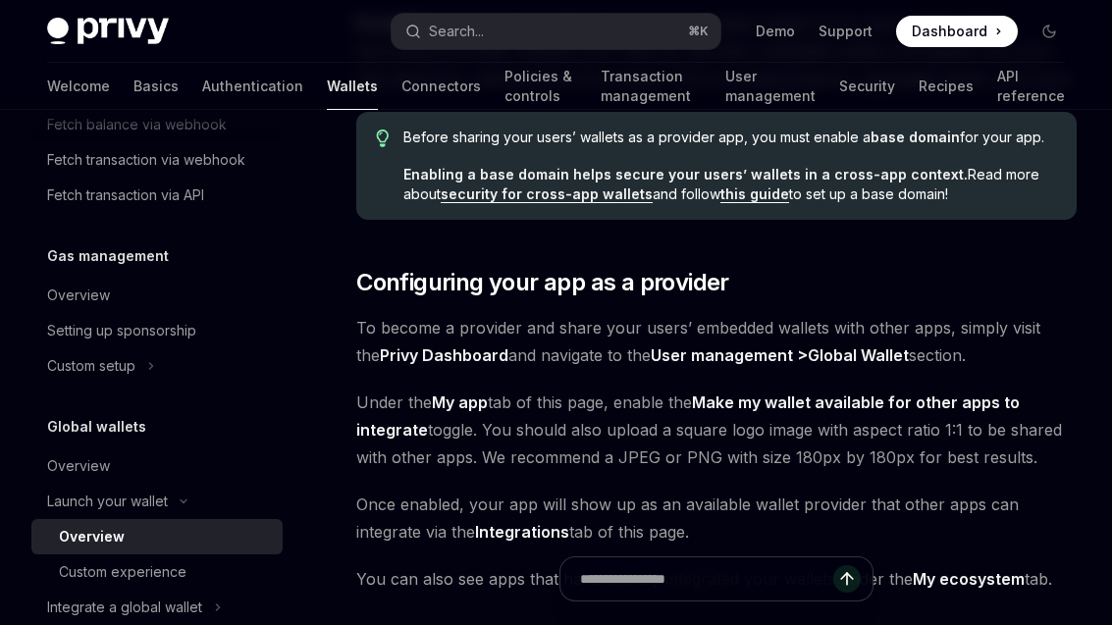
type textarea "*"
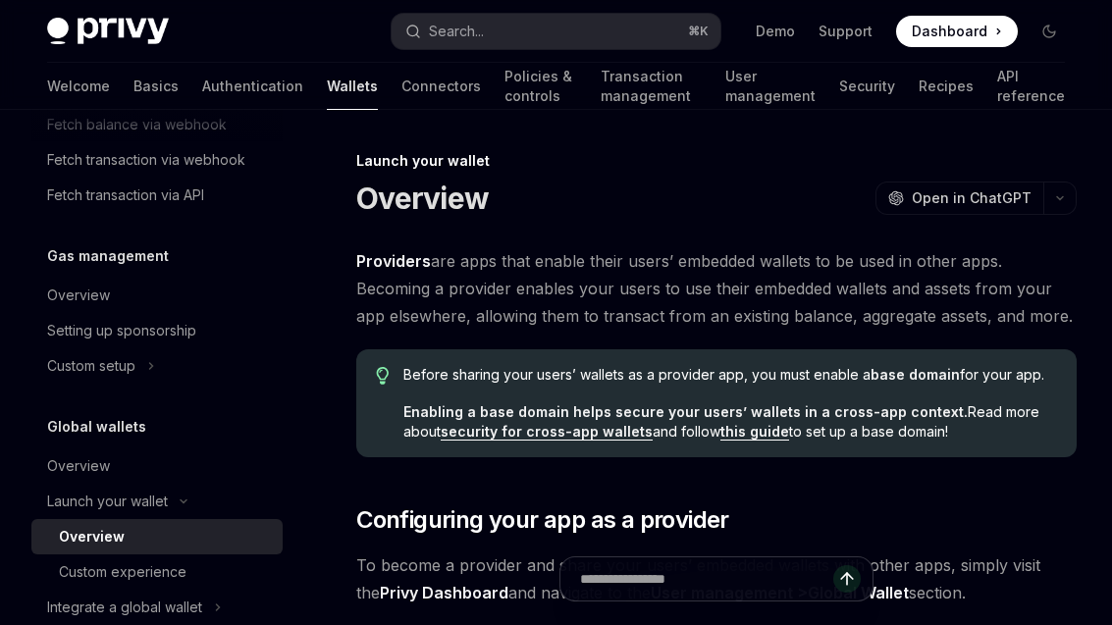
click at [618, 27] on button "Search... ⌘ K" at bounding box center [556, 31] width 329 height 35
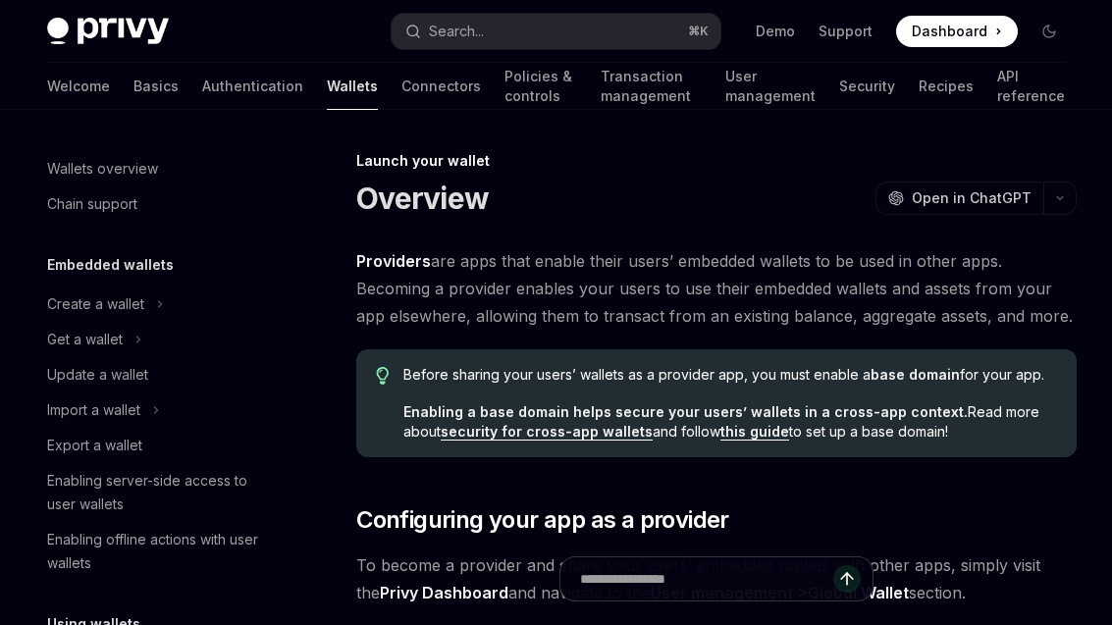
click at [648, 39] on button "Search... ⌘ K" at bounding box center [556, 31] width 329 height 35
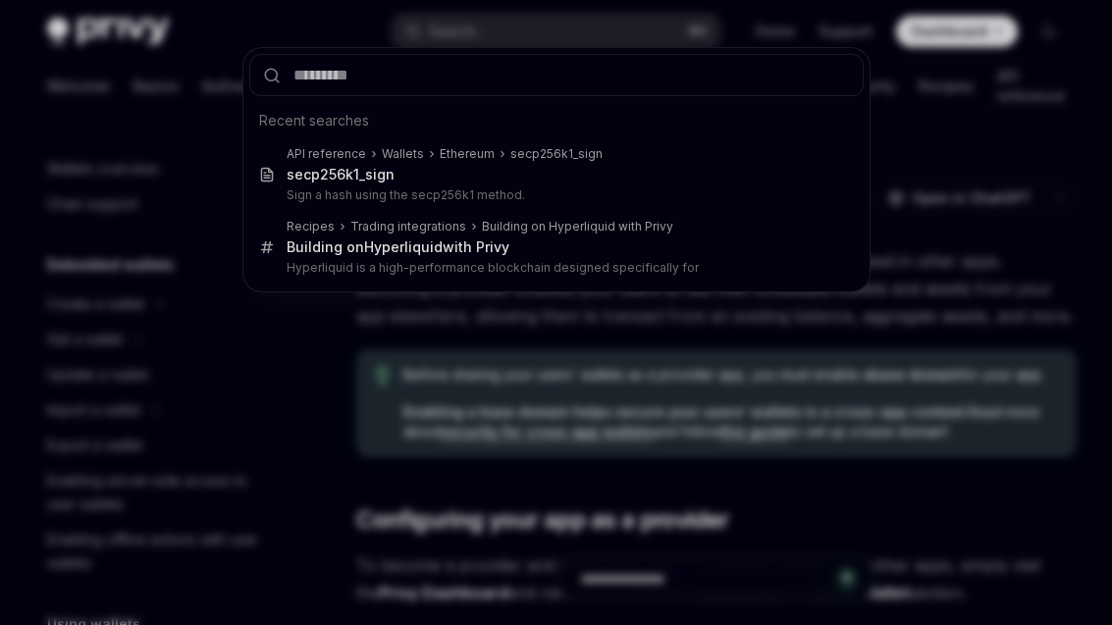
click at [604, 47] on div "Recent searches API reference Wallets Ethereum secp256k1_sign secp256k1_sign Si…" at bounding box center [557, 169] width 628 height 245
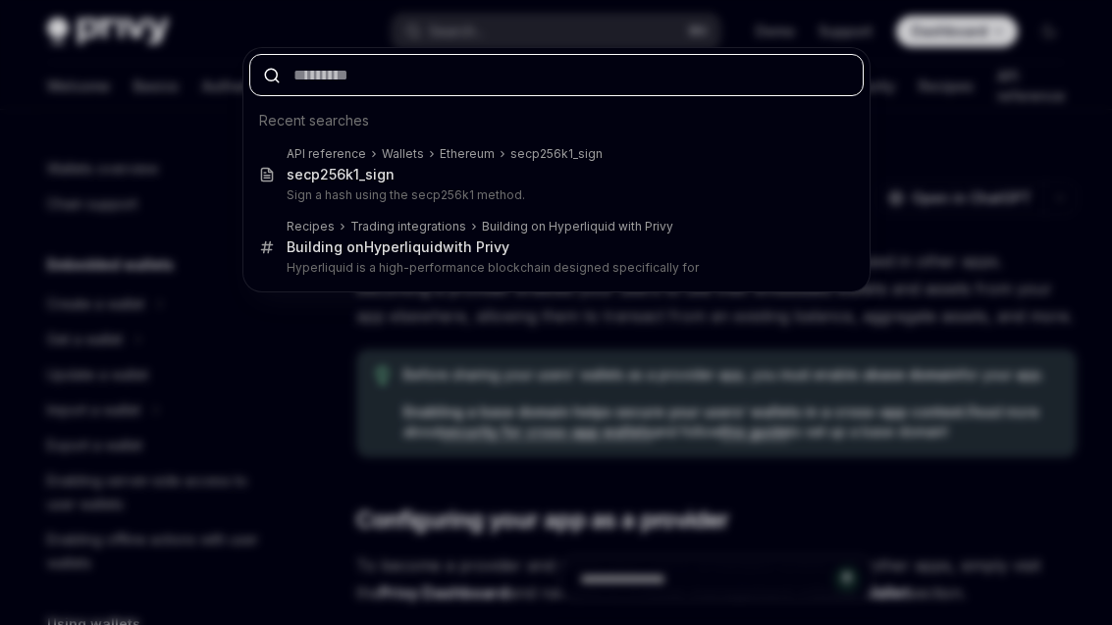
click at [558, 91] on input "text" at bounding box center [556, 75] width 615 height 42
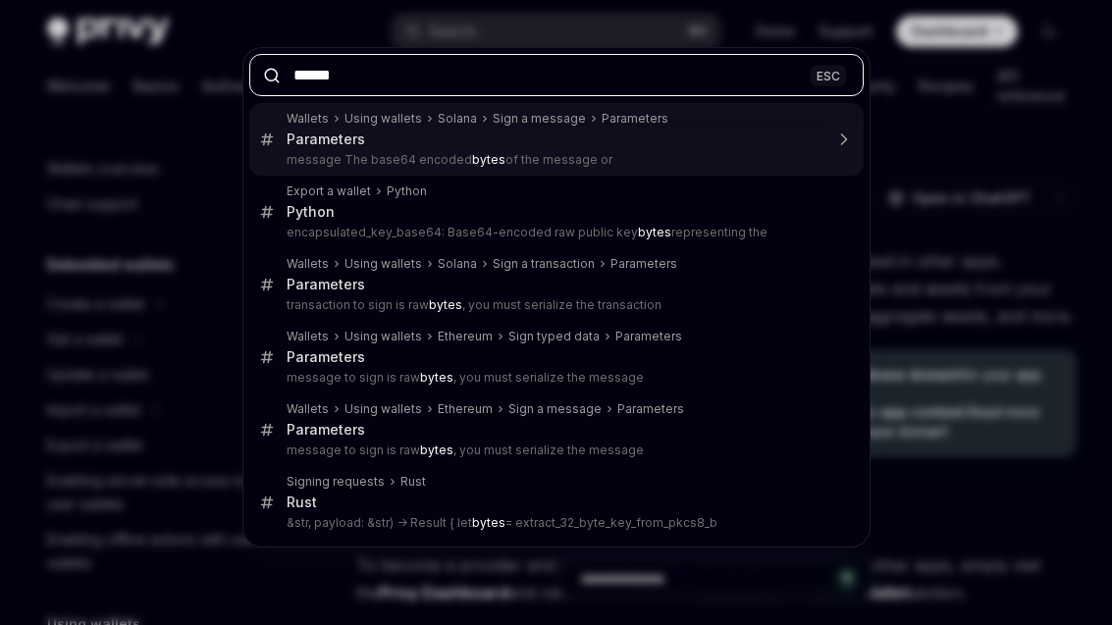
type input "*******"
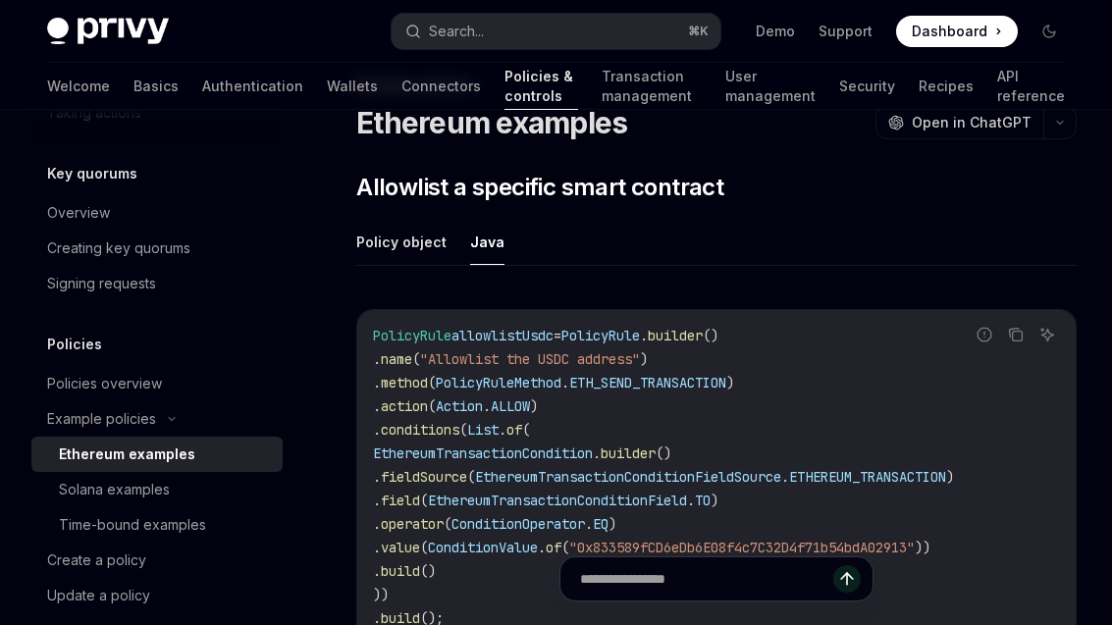
scroll to position [73, 0]
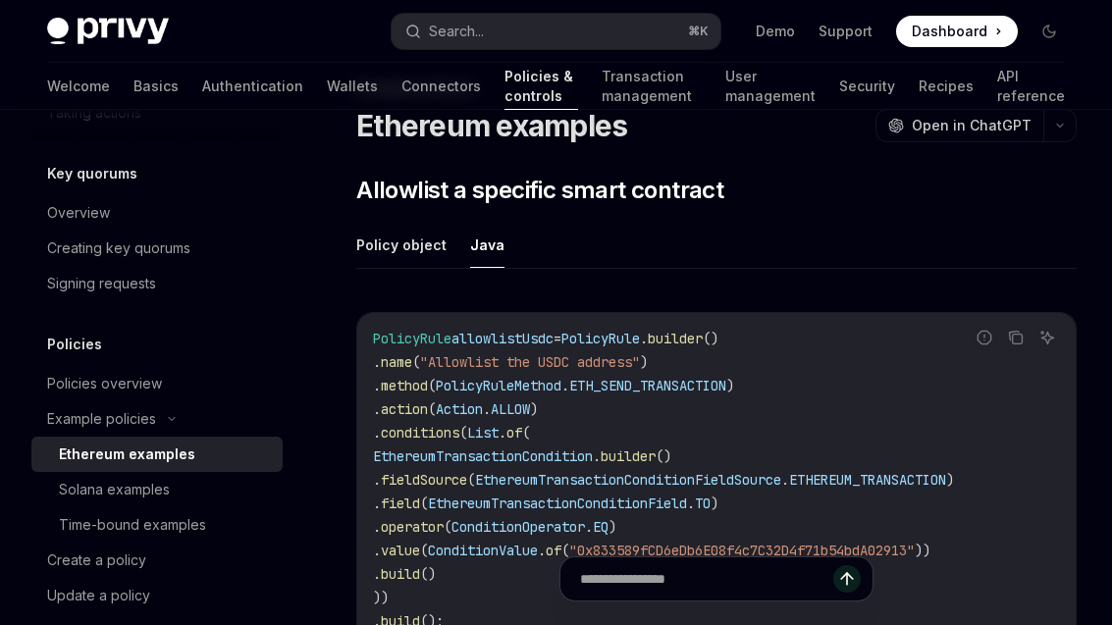
click at [422, 250] on button "Policy object" at bounding box center [401, 245] width 90 height 46
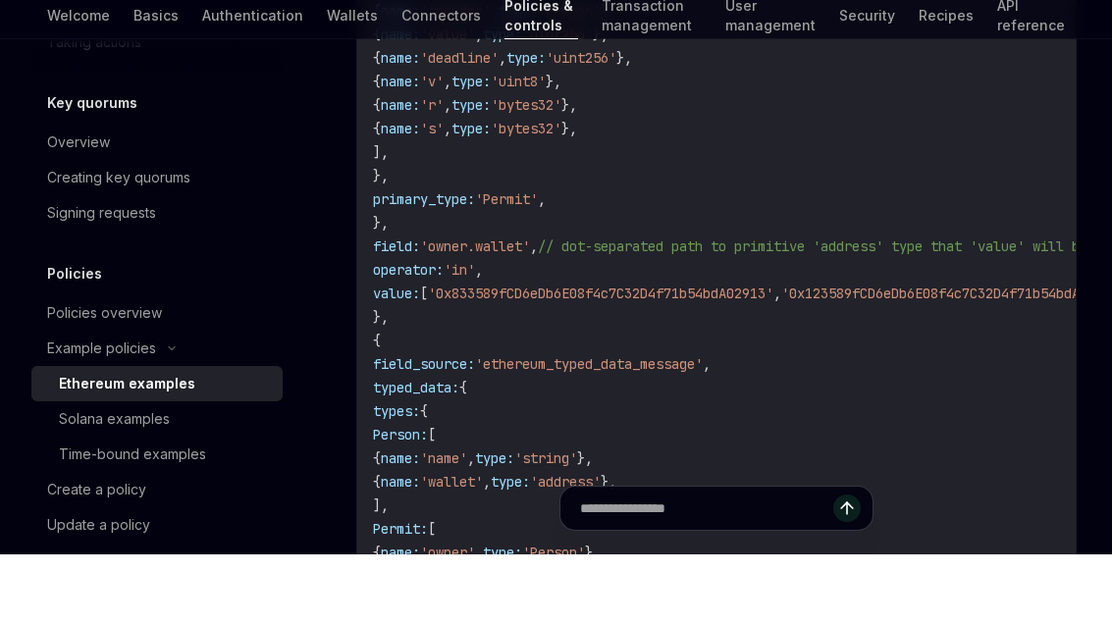
scroll to position [7748, 0]
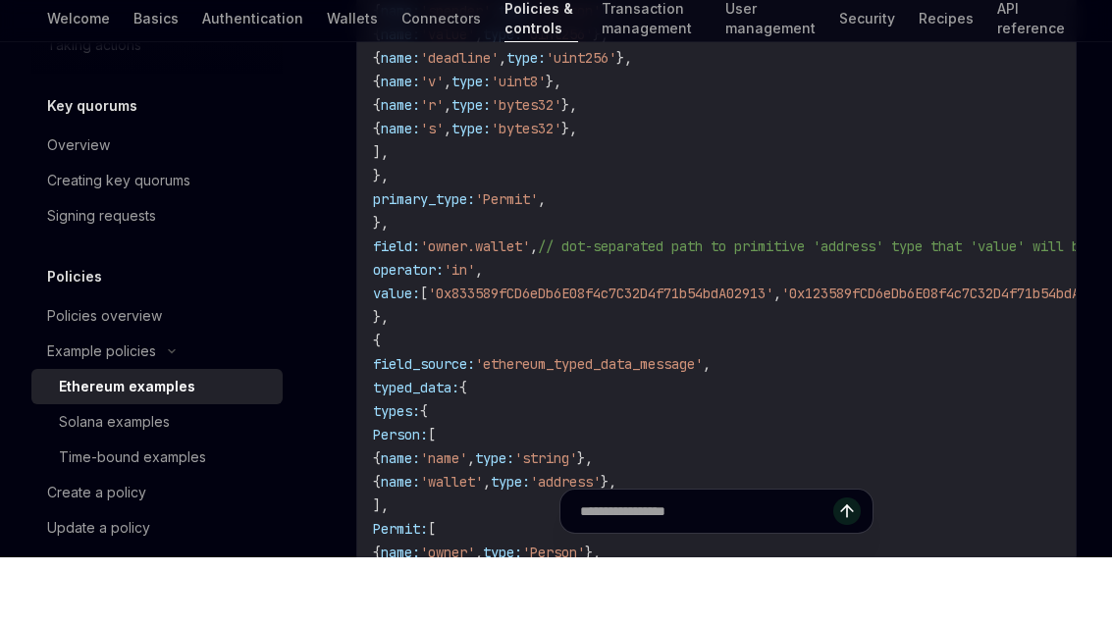
click at [1000, 367] on code "{ version : '1.0' , name : 'Allow ERC20 Permits for known owners, max value' , …" at bounding box center [824, 350] width 903 height 1414
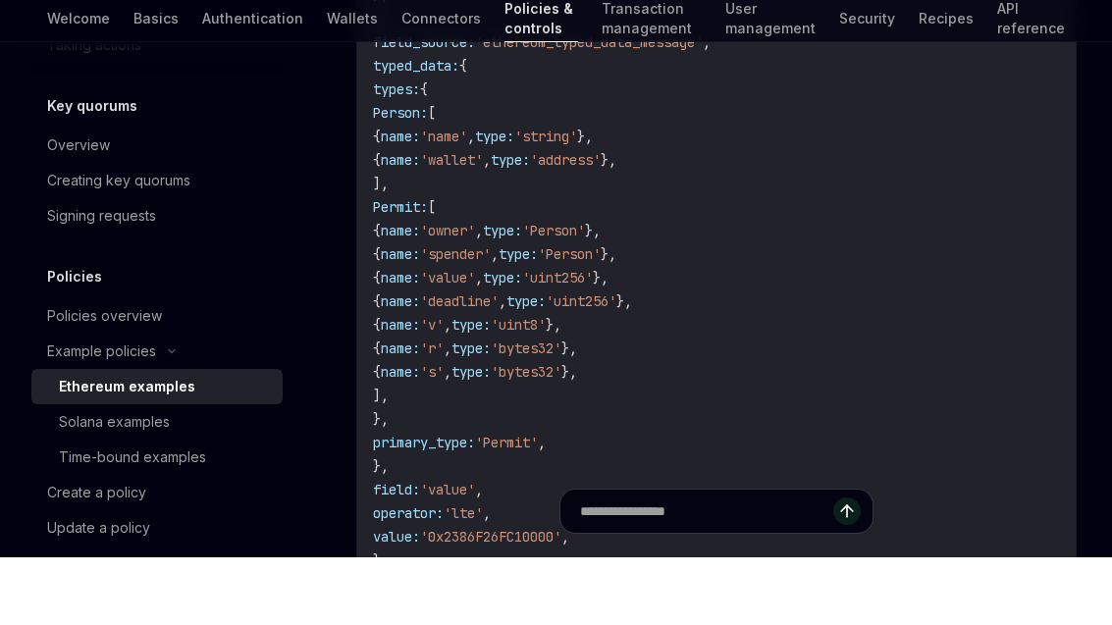
scroll to position [8138, 0]
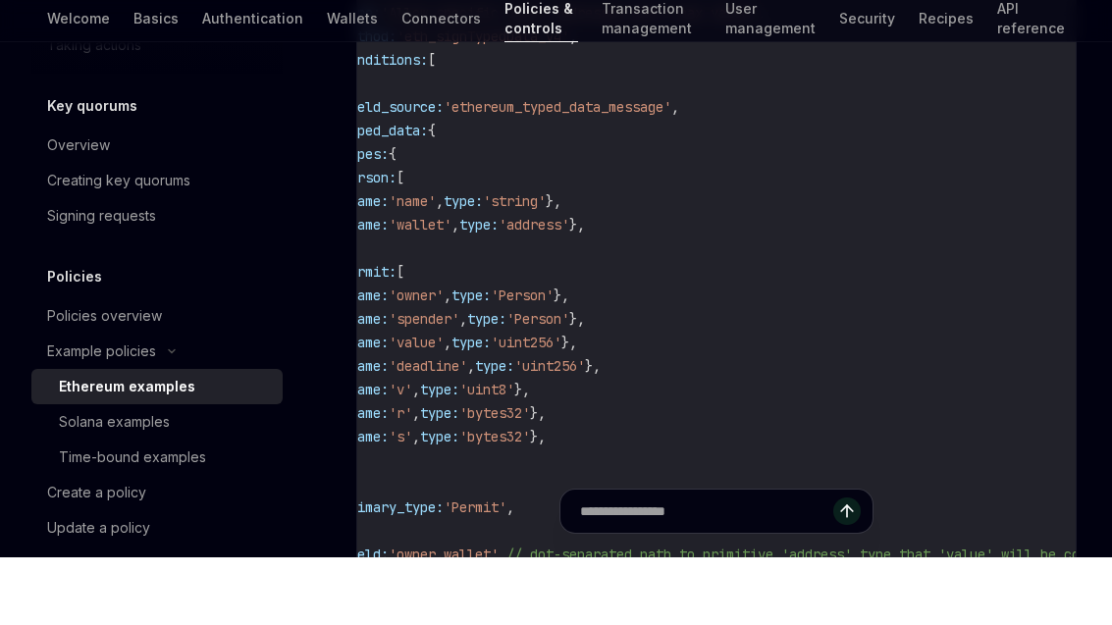
scroll to position [7441, 0]
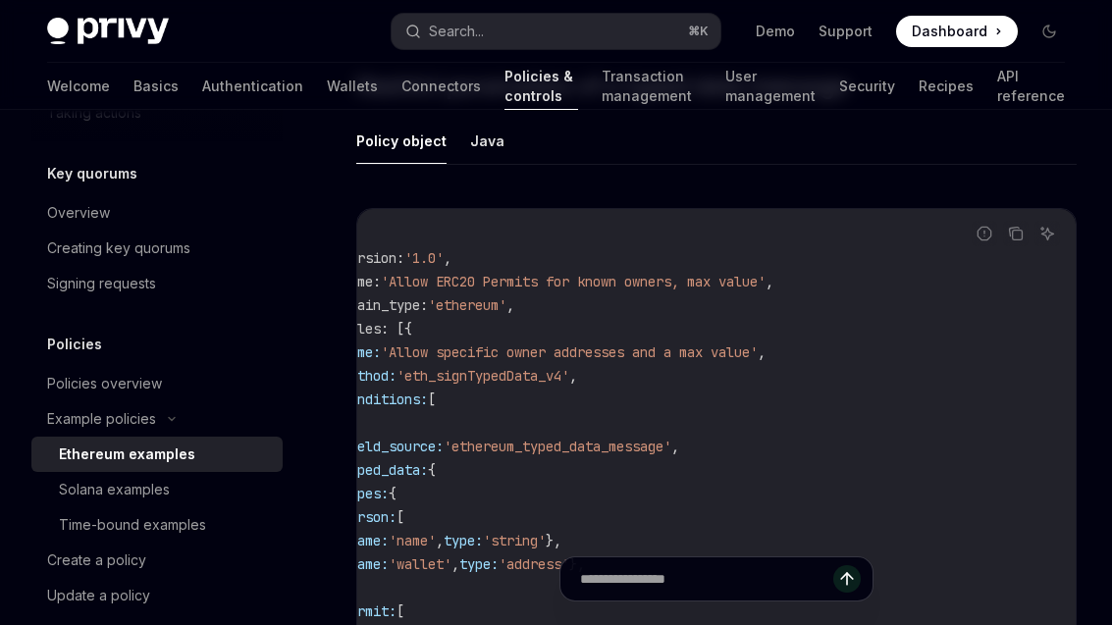
scroll to position [7165, 0]
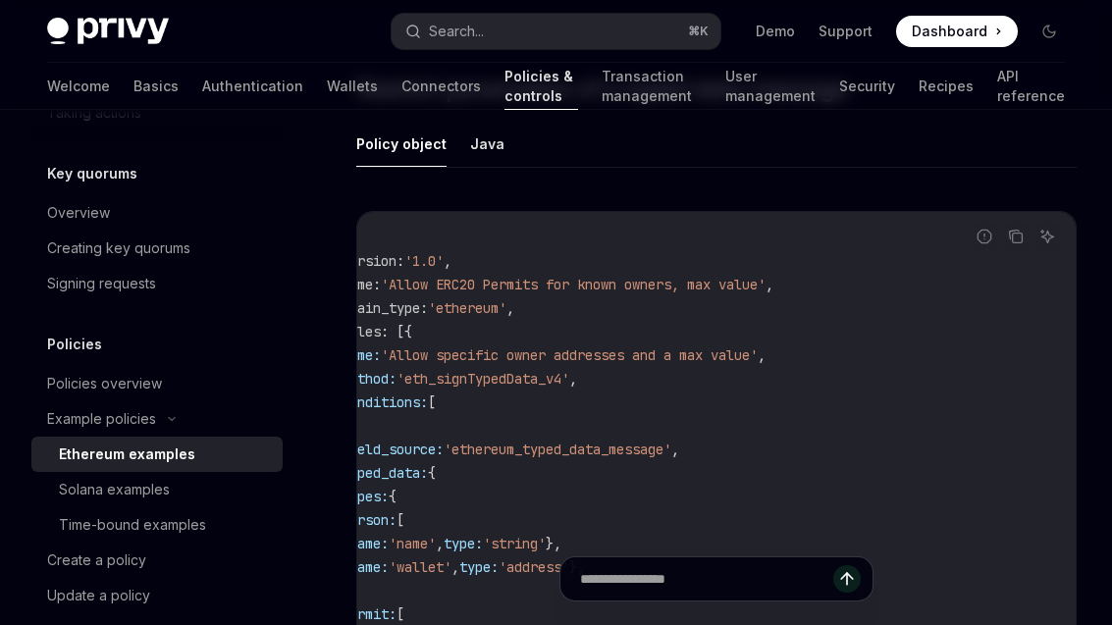
click at [497, 151] on button "Java" at bounding box center [487, 144] width 34 height 46
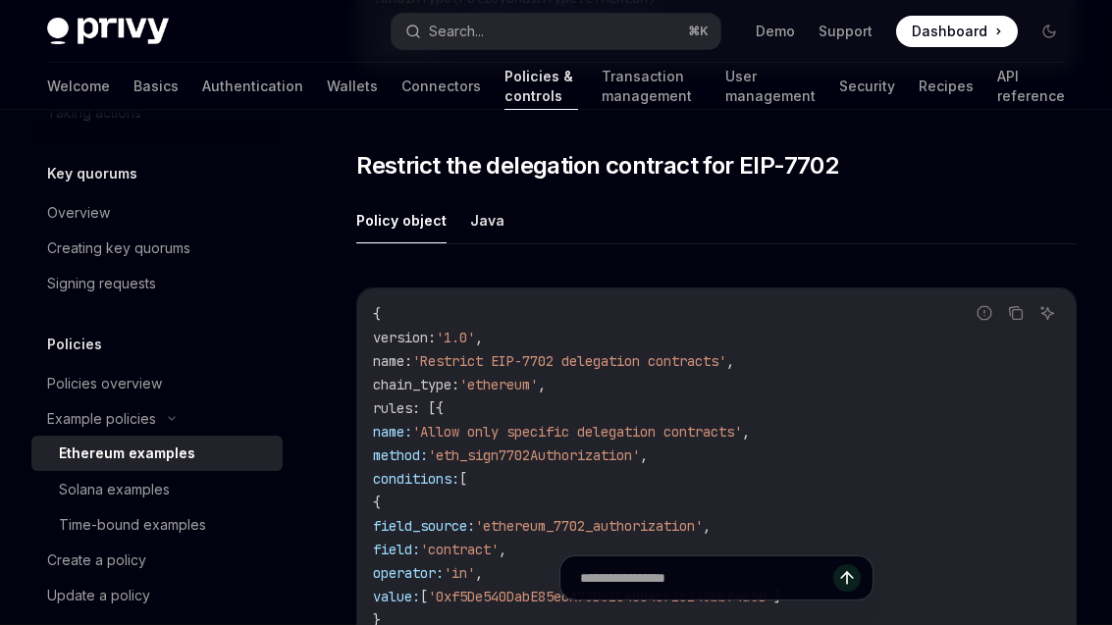
scroll to position [8597, 0]
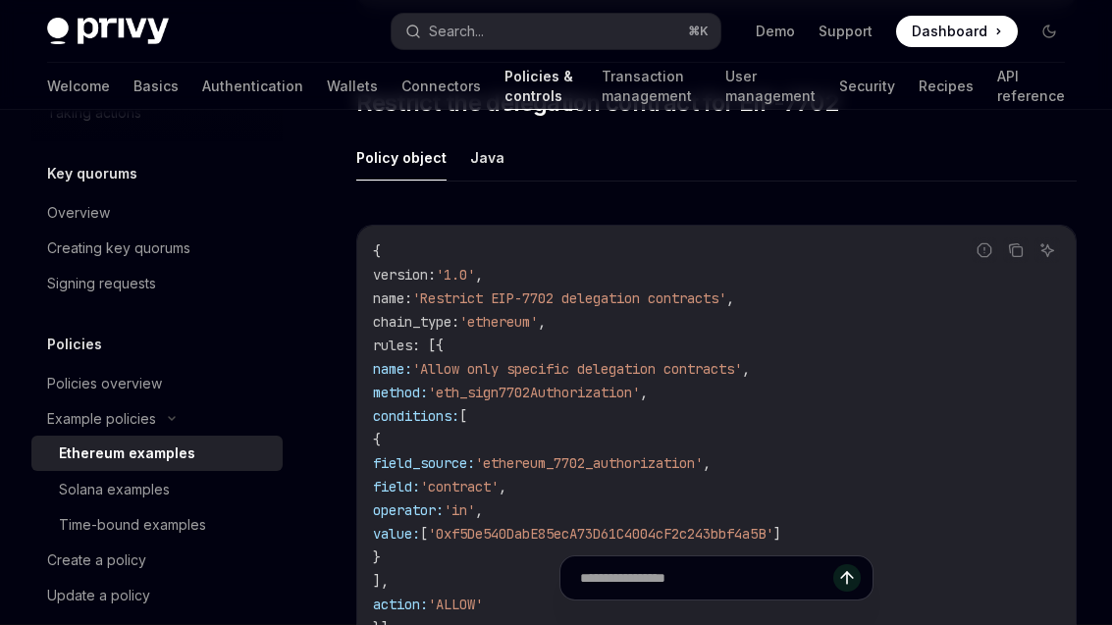
click at [494, 175] on button "Java" at bounding box center [487, 158] width 34 height 46
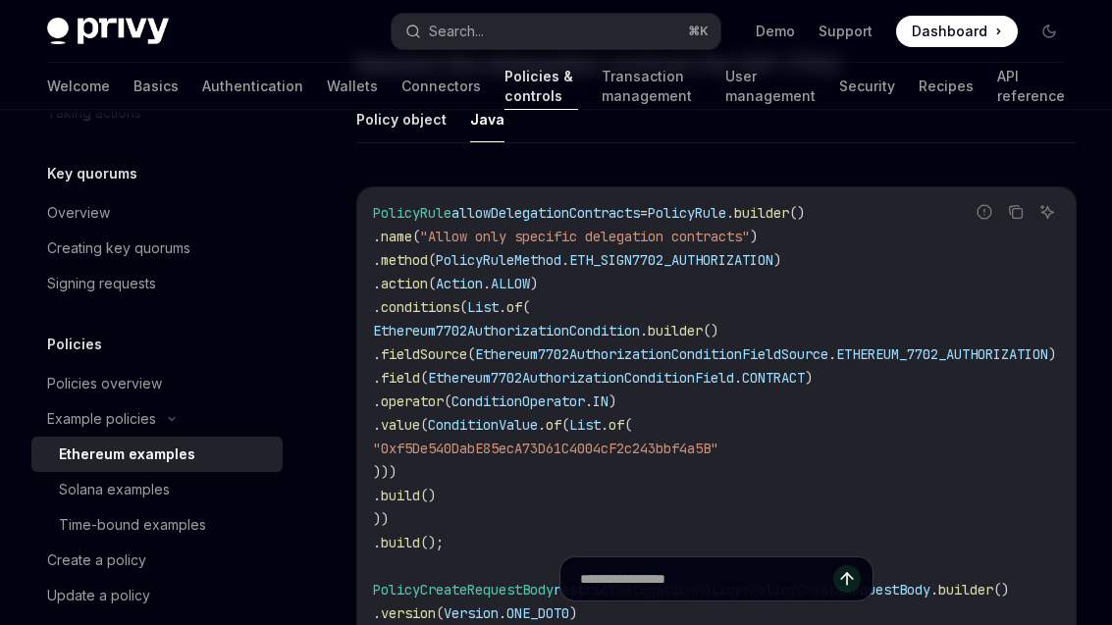
scroll to position [8635, 0]
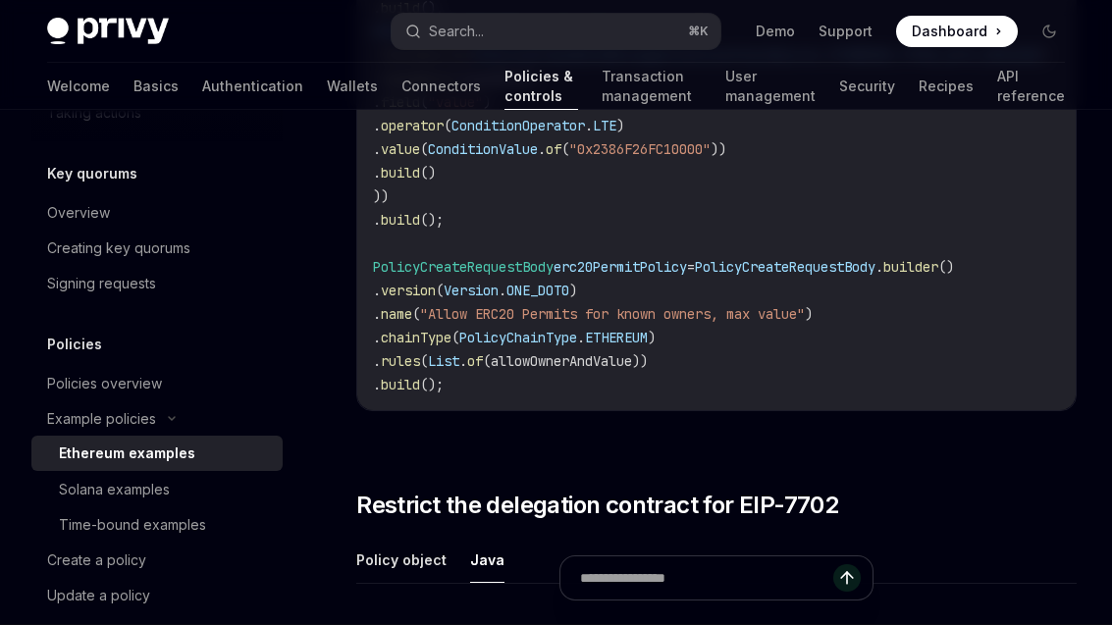
type textarea "*"
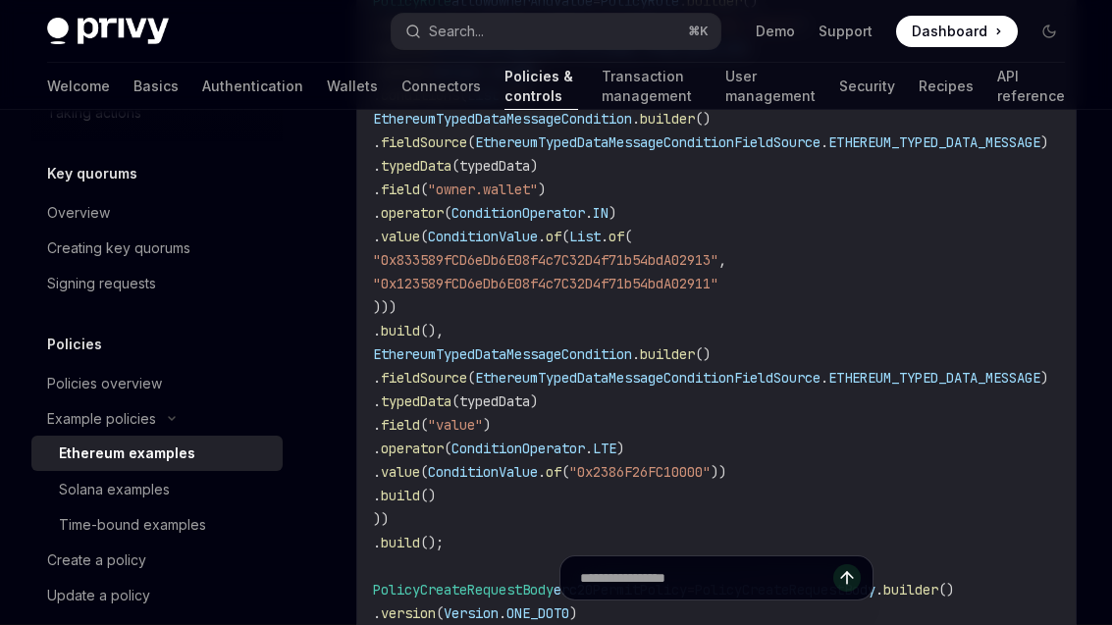
scroll to position [7848, 0]
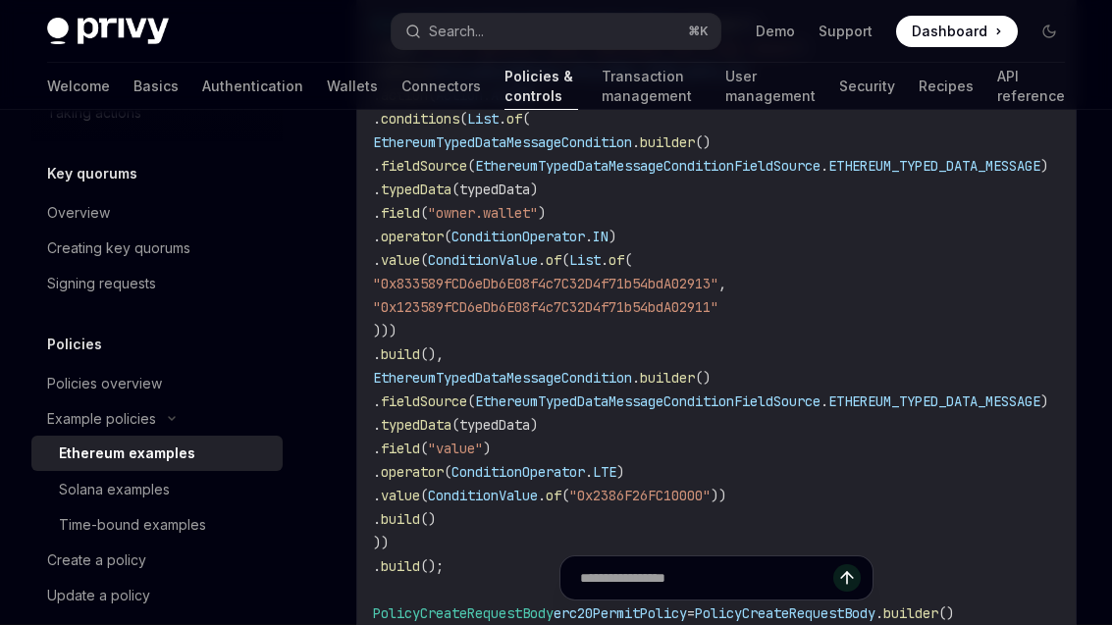
click at [662, 31] on button "Search... ⌘ K" at bounding box center [556, 31] width 329 height 35
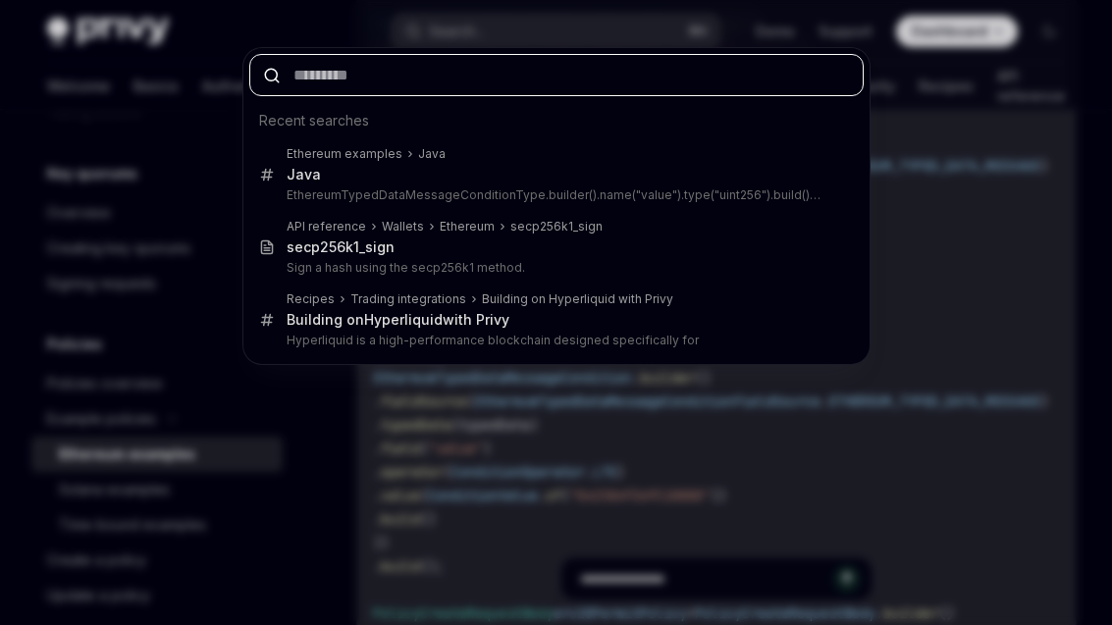
click at [597, 94] on input "text" at bounding box center [556, 75] width 615 height 42
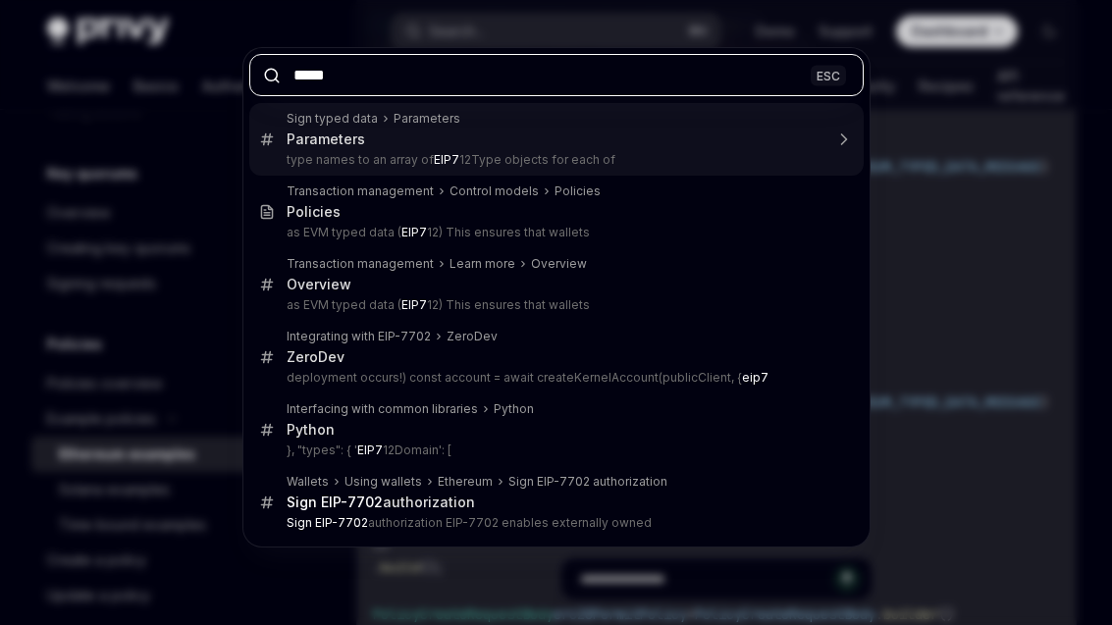
type input "******"
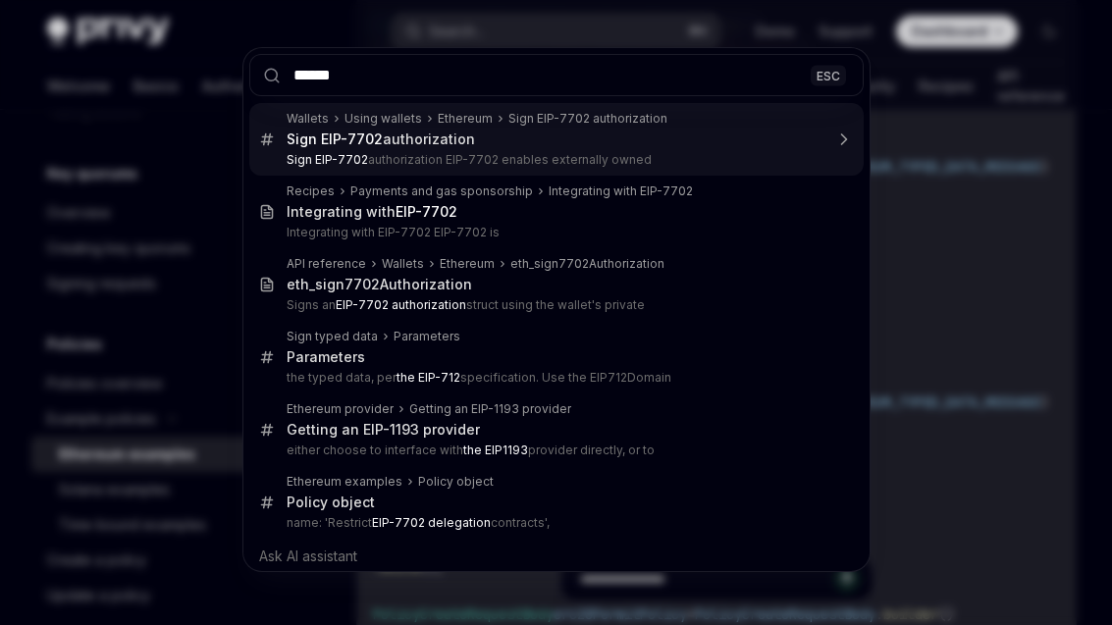
scroll to position [7849, 0]
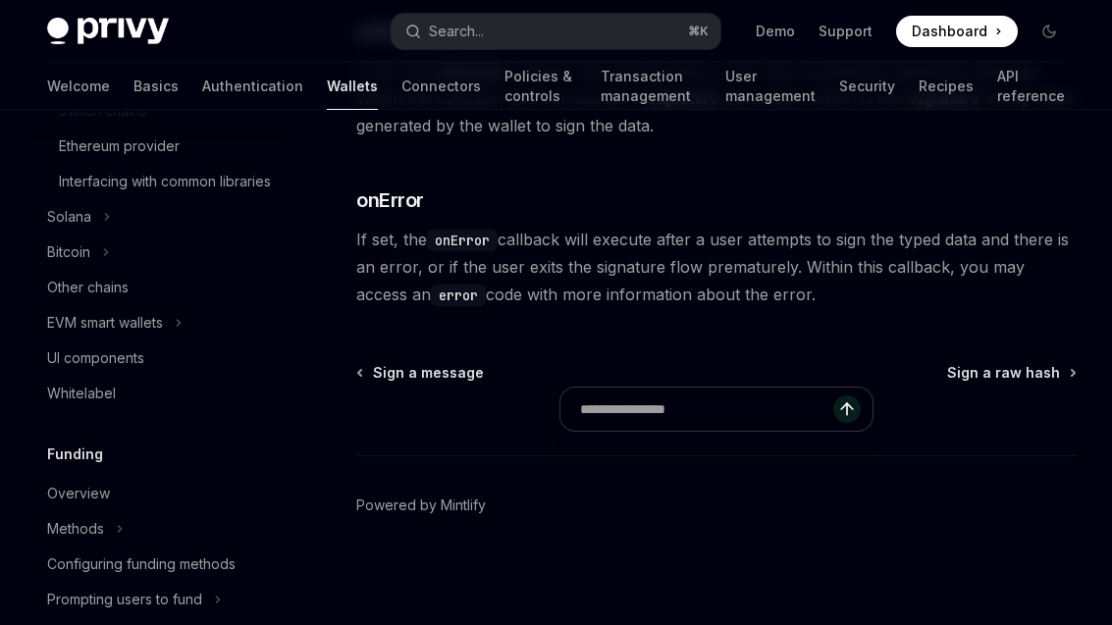
type textarea "*"
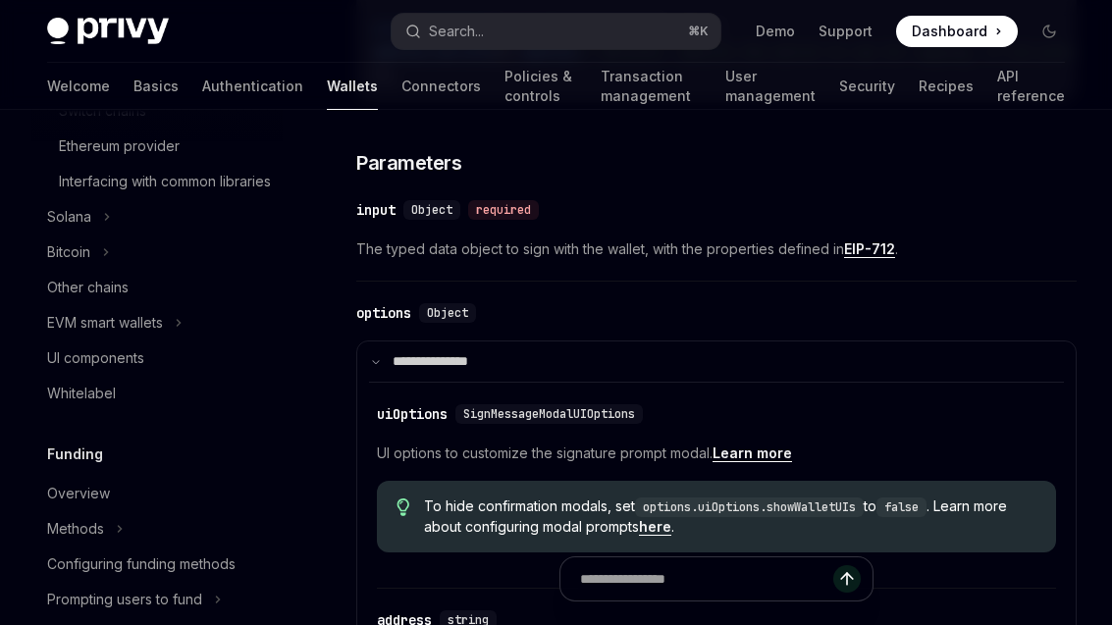
scroll to position [437, 0]
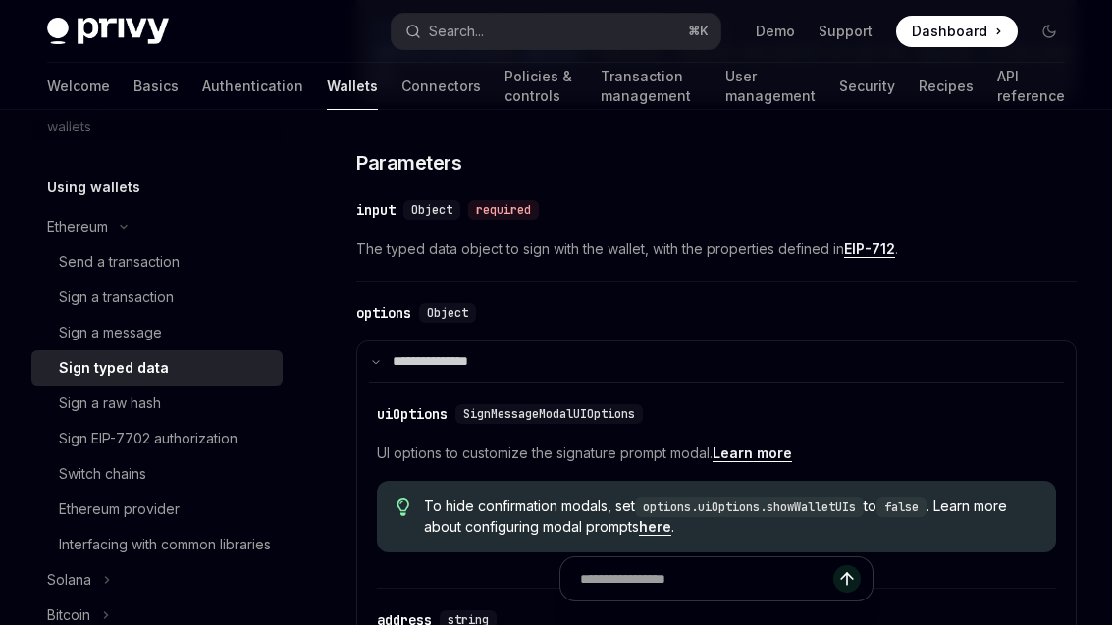
click at [877, 258] on link "EIP-712" at bounding box center [869, 250] width 51 height 18
